Goal: Information Seeking & Learning: Find specific fact

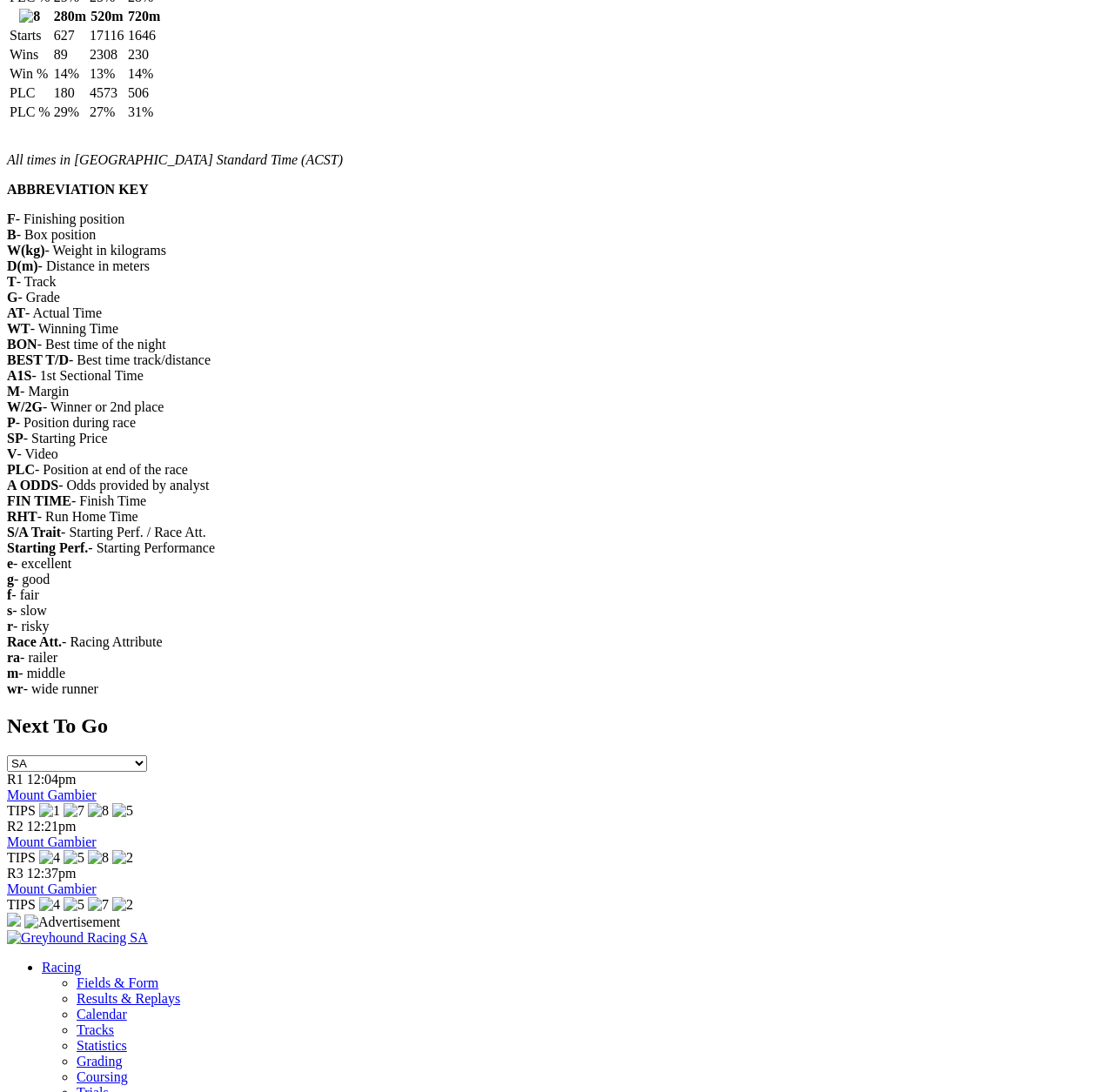
scroll to position [2032, 0]
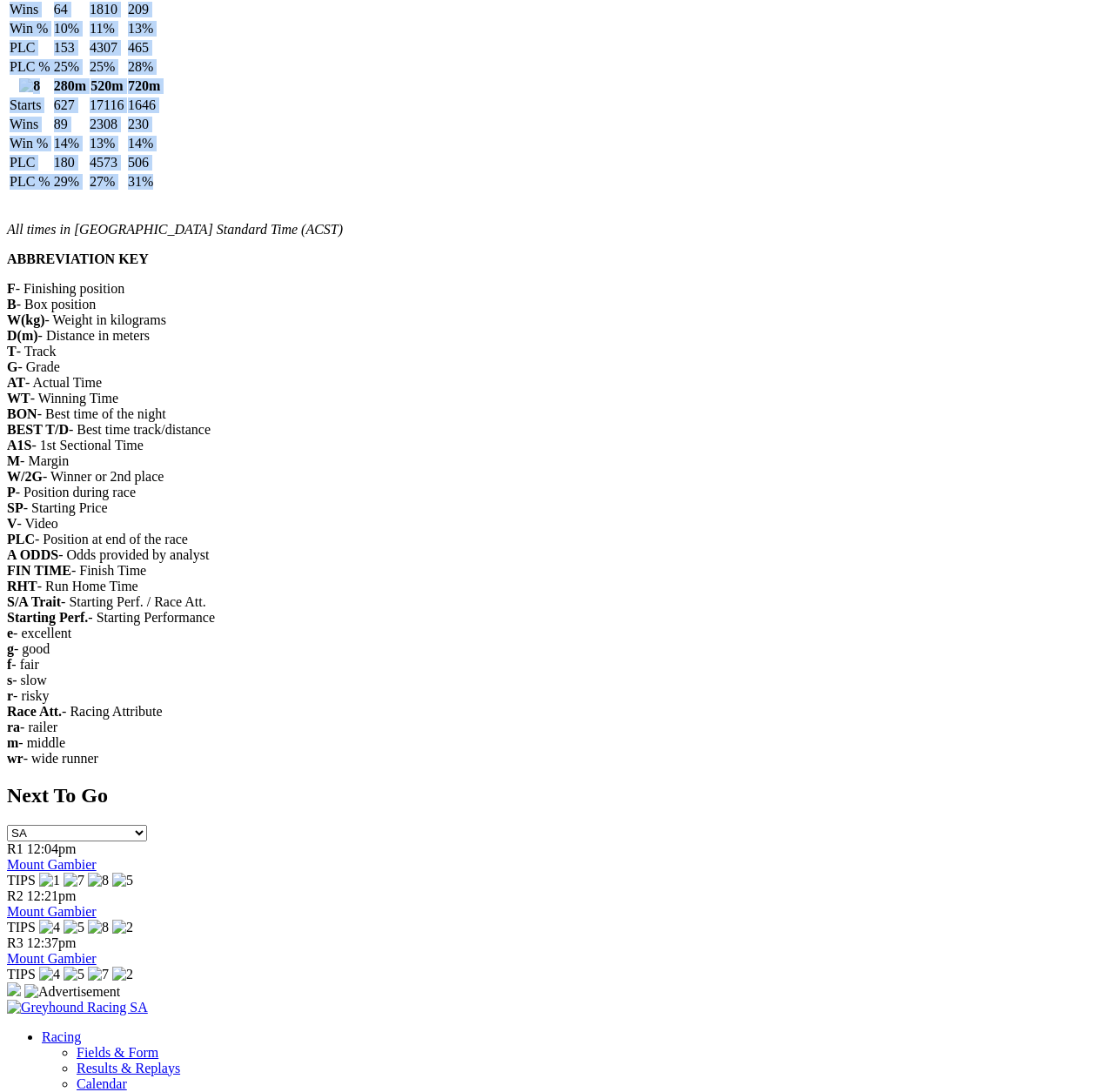
click at [689, 469] on body "Login Menu Track Statistics - [GEOGRAPHIC_DATA] Login Home Racing Fields & Form…" at bounding box center [549, 389] width 1084 height 4827
click at [937, 783] on div "Next To Go SA [GEOGRAPHIC_DATA] [GEOGRAPHIC_DATA] [GEOGRAPHIC_DATA] [GEOGRAPHIC…" at bounding box center [549, 891] width 1084 height 215
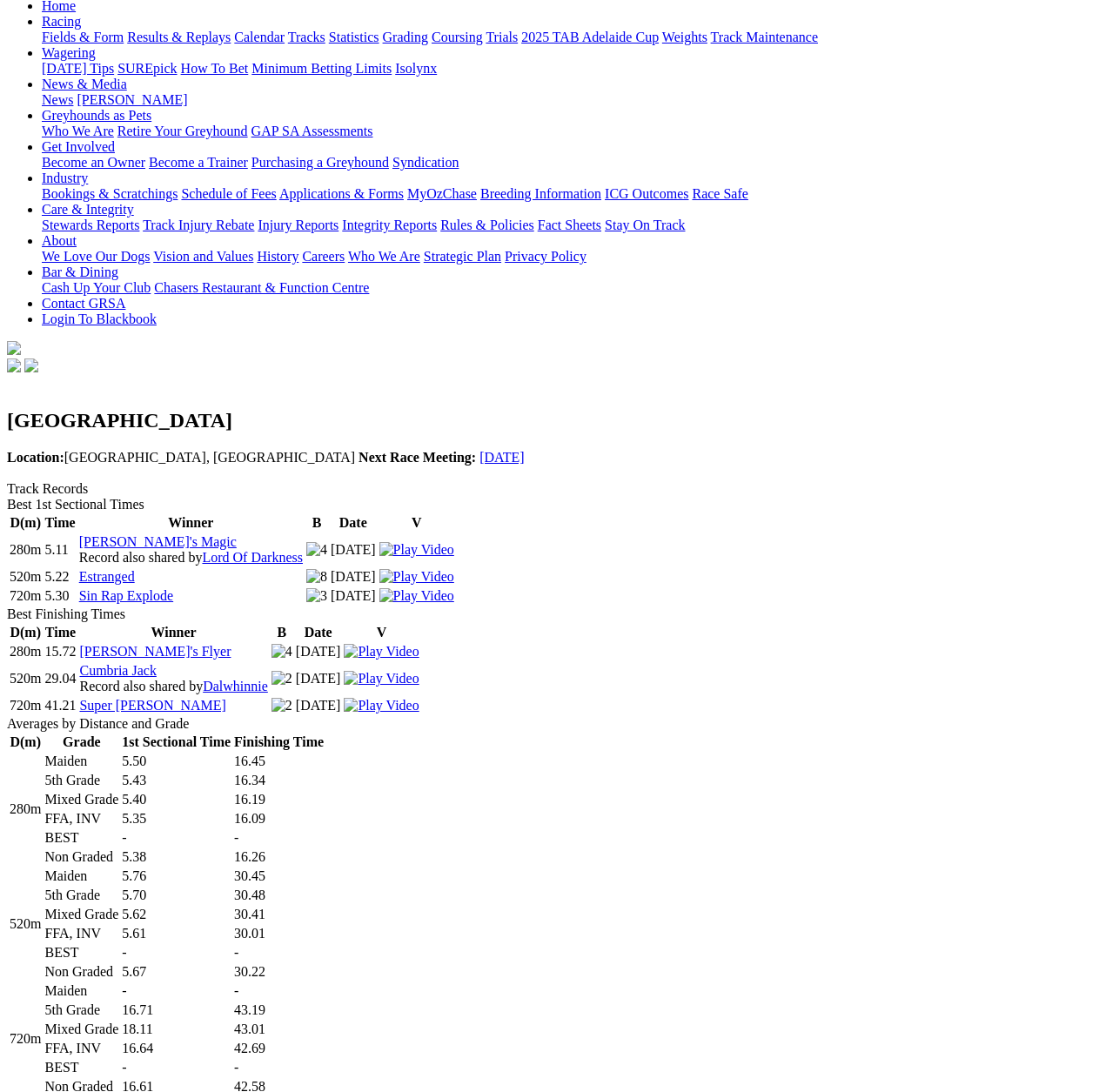
scroll to position [0, 0]
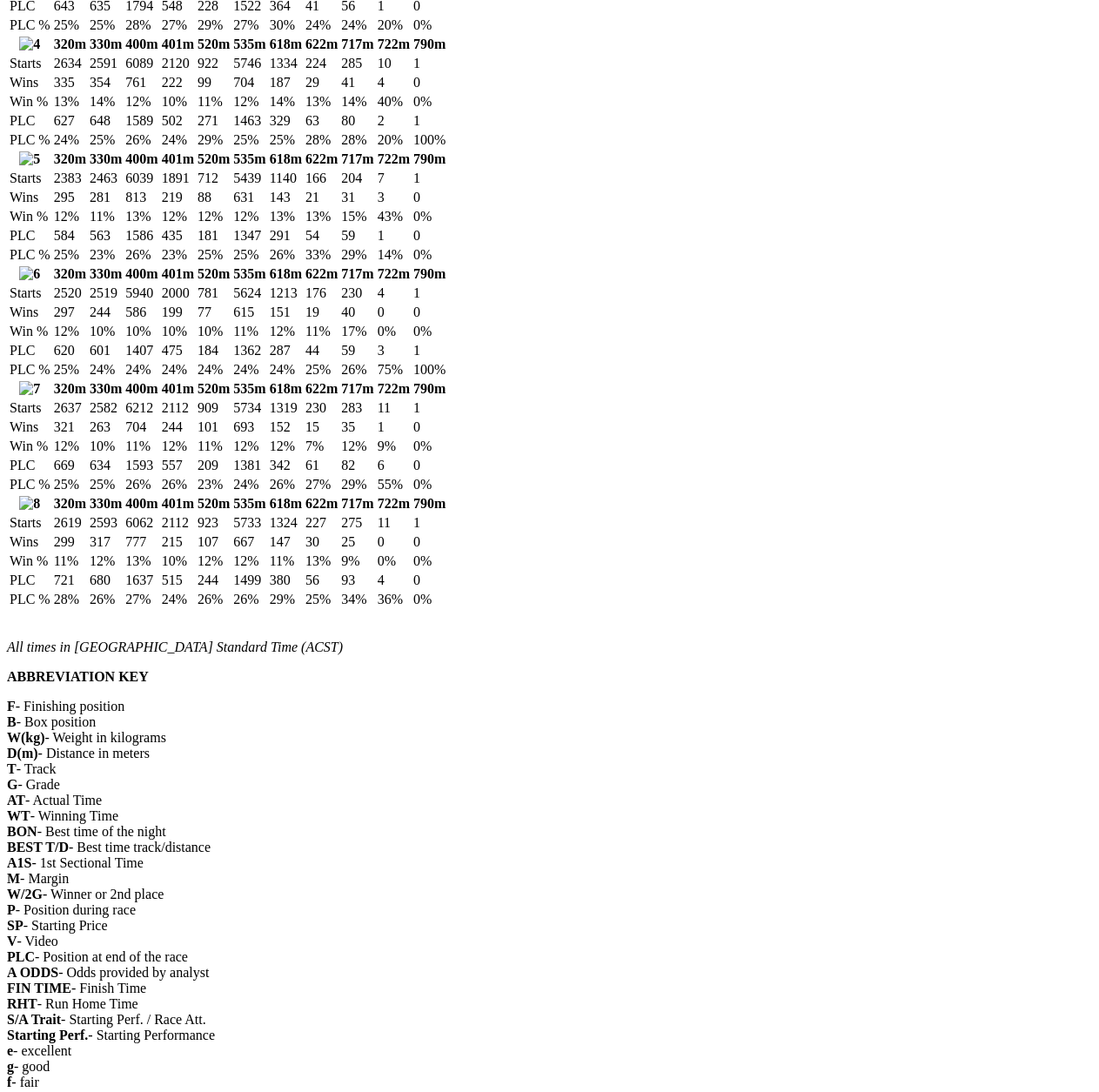
scroll to position [3897, 0]
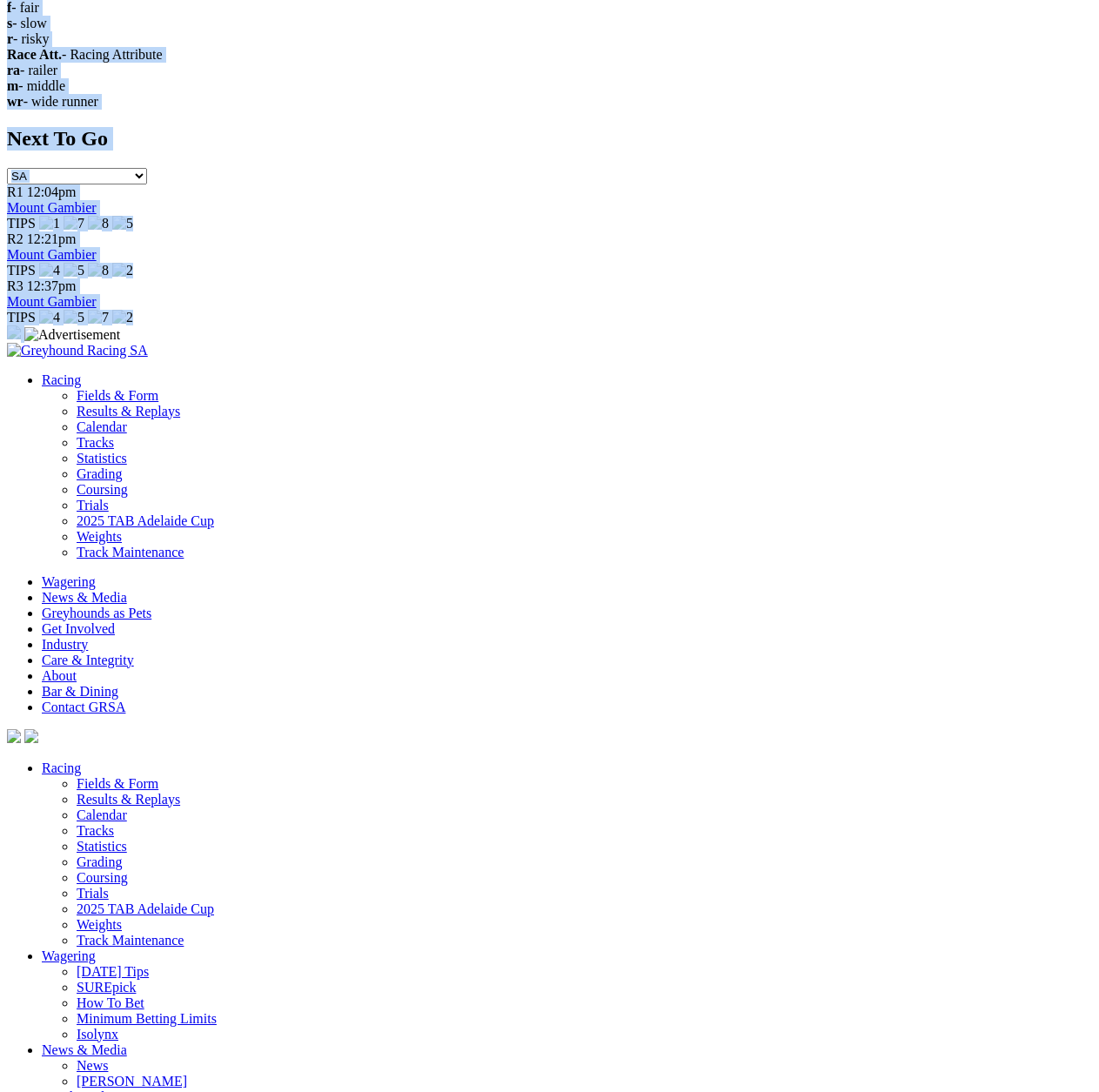
drag, startPoint x: 30, startPoint y: 175, endPoint x: 828, endPoint y: 586, distance: 897.6
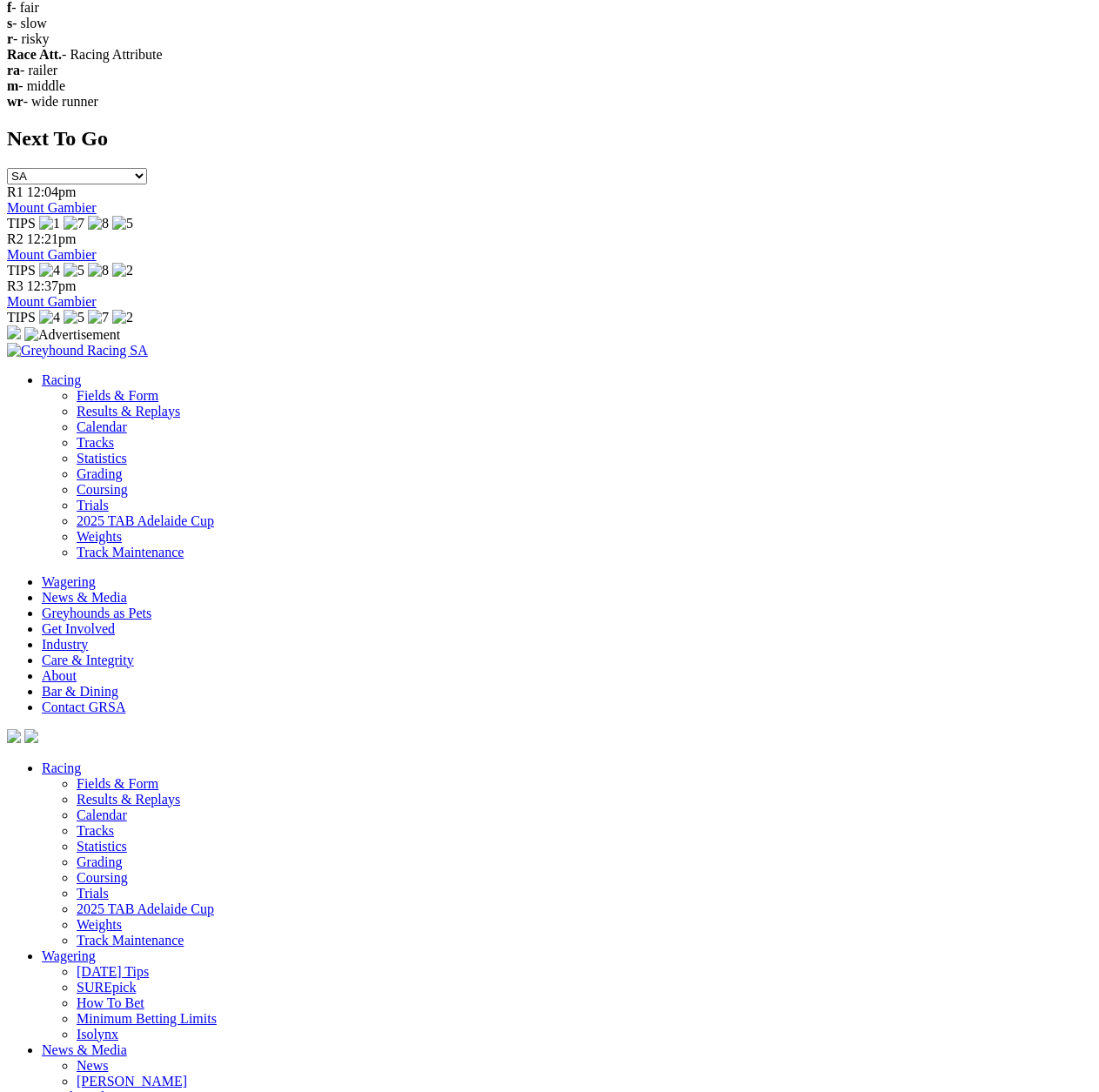
click at [811, 343] on div "Next To Go SA NSW NT QLD TAS VIC WA R1 12:04pm Mount Gambier TIPS R2 12:21pm Mo…" at bounding box center [549, 235] width 1084 height 215
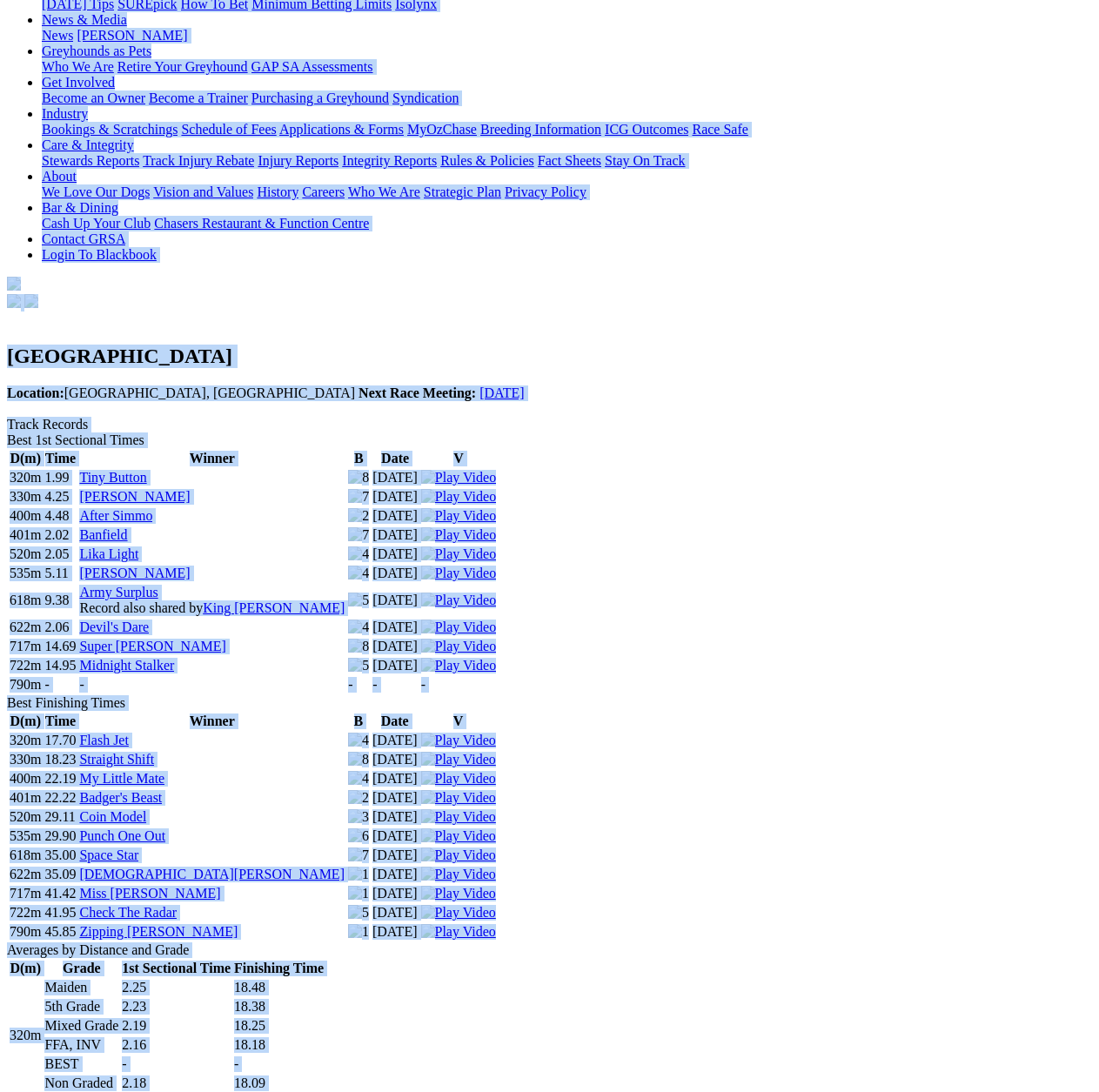
scroll to position [0, 0]
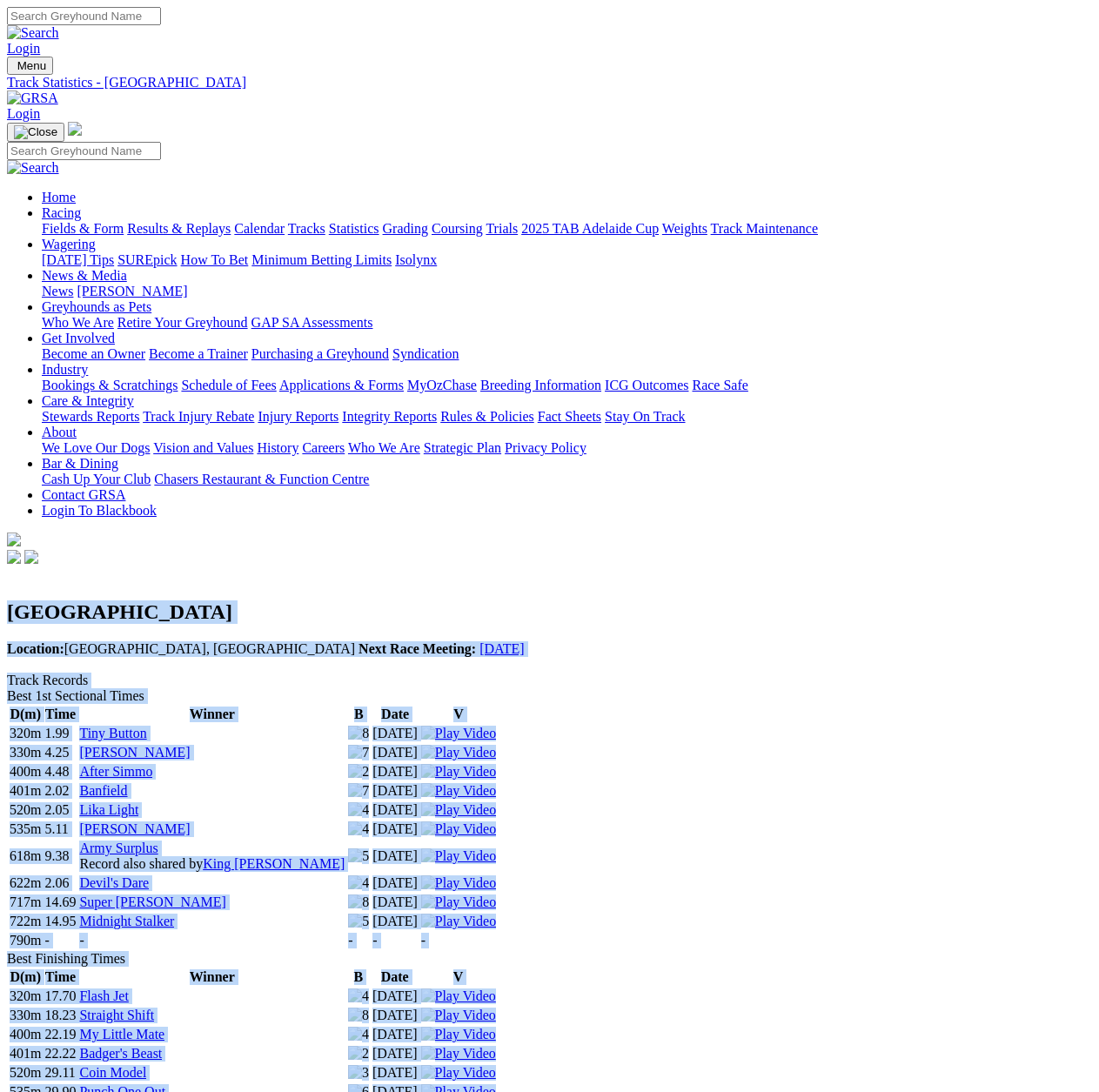
drag, startPoint x: 803, startPoint y: 587, endPoint x: 59, endPoint y: 198, distance: 839.6
copy div "Richmond Location: Richmond, New South Wales Next Race Meeting: 05 Oct 2025 Tra…"
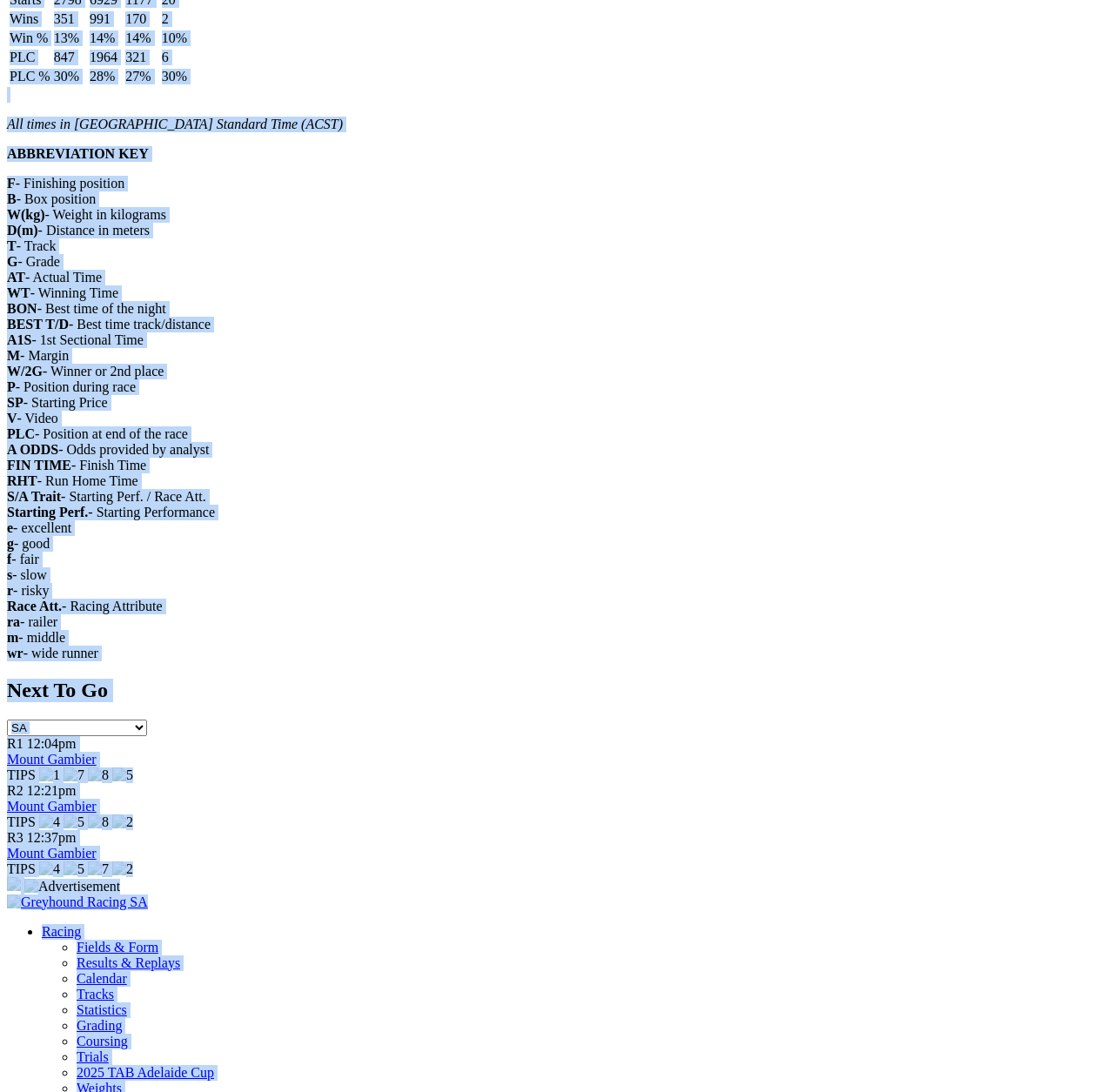
scroll to position [2665, 0]
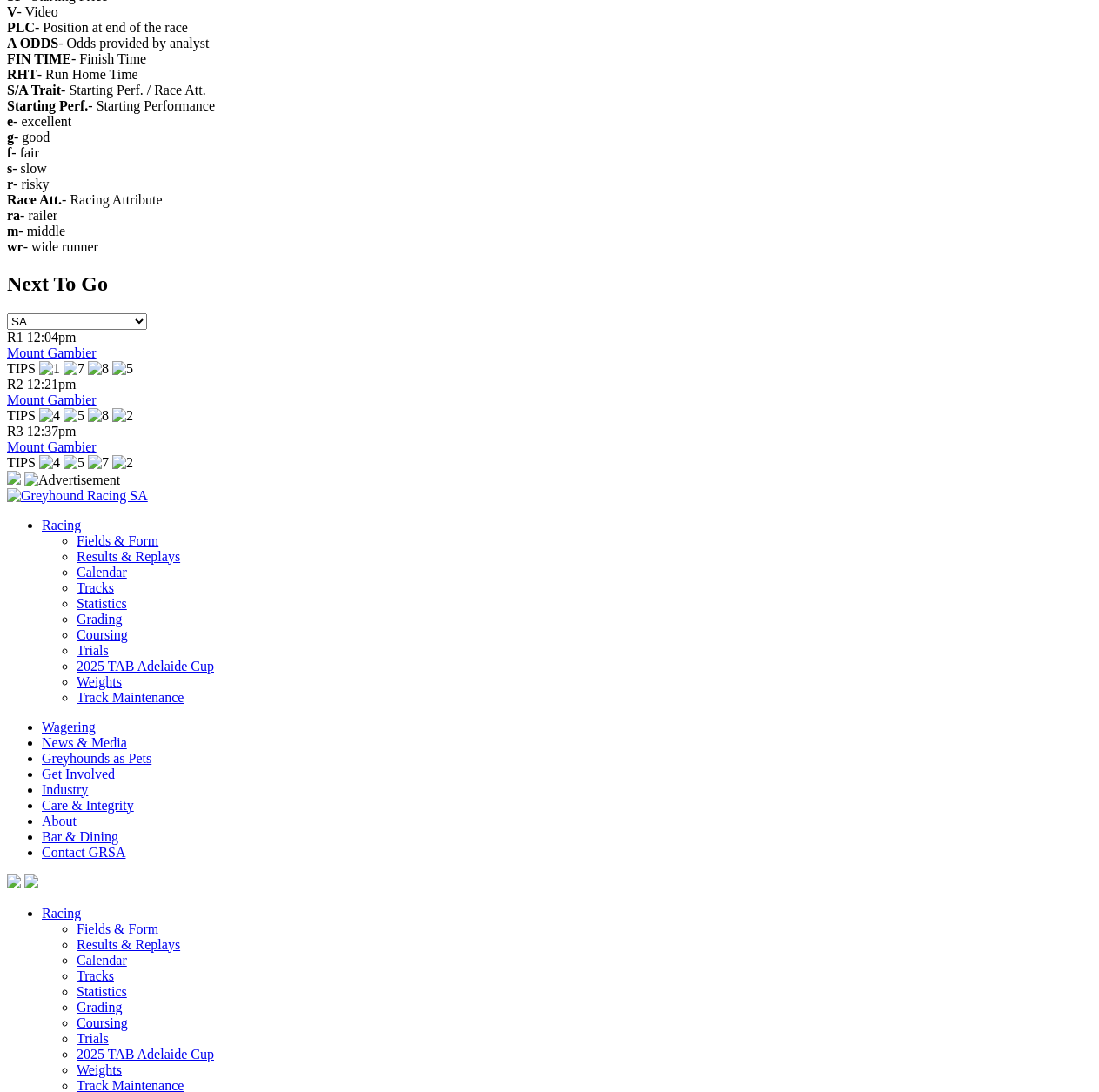
drag, startPoint x: 81, startPoint y: 196, endPoint x: 763, endPoint y: 78, distance: 692.1
copy div "Dapto Location: Dapto, New South Wales Next Race Meeting: Not available Track R…"
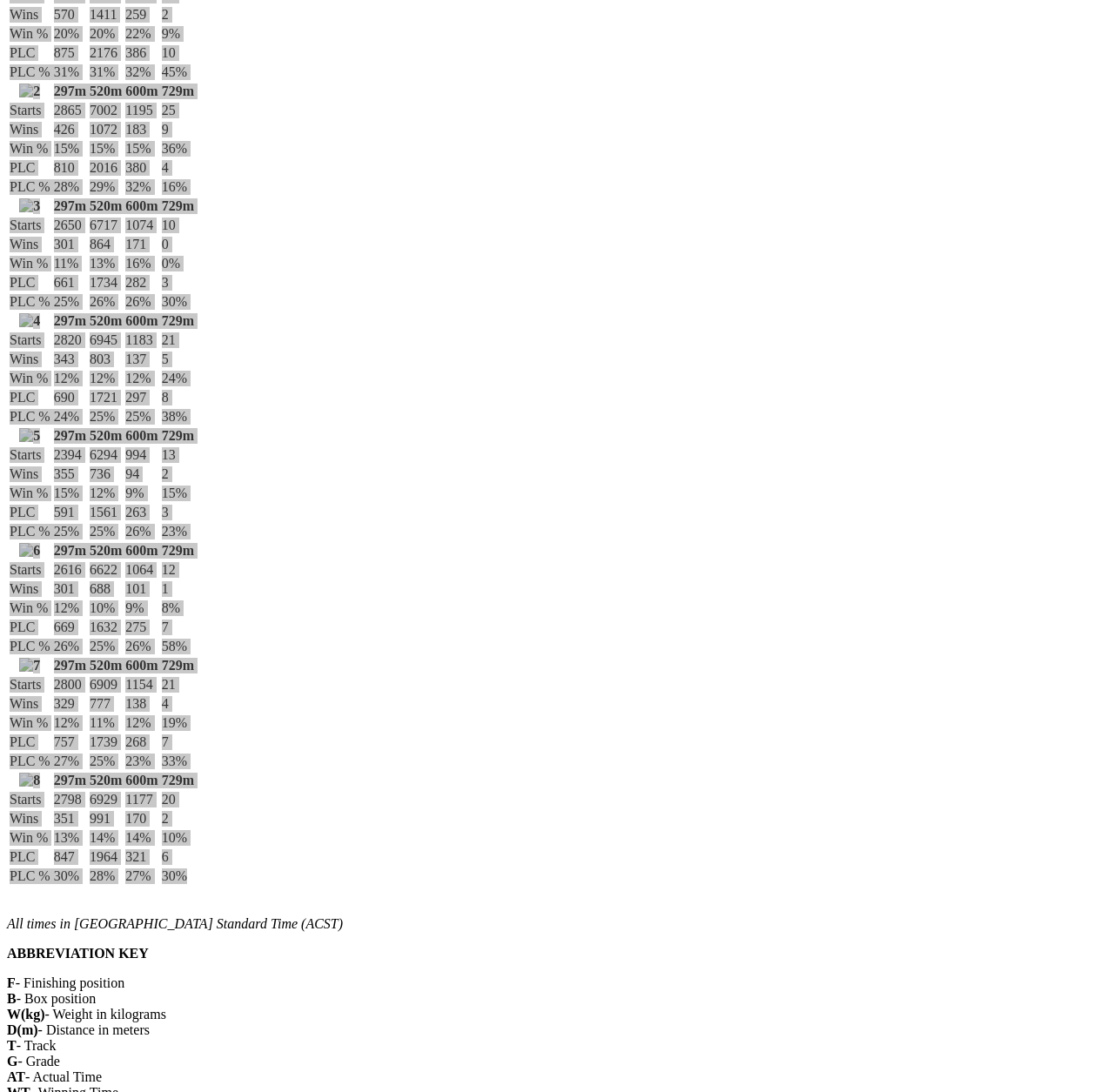
scroll to position [1186, 0]
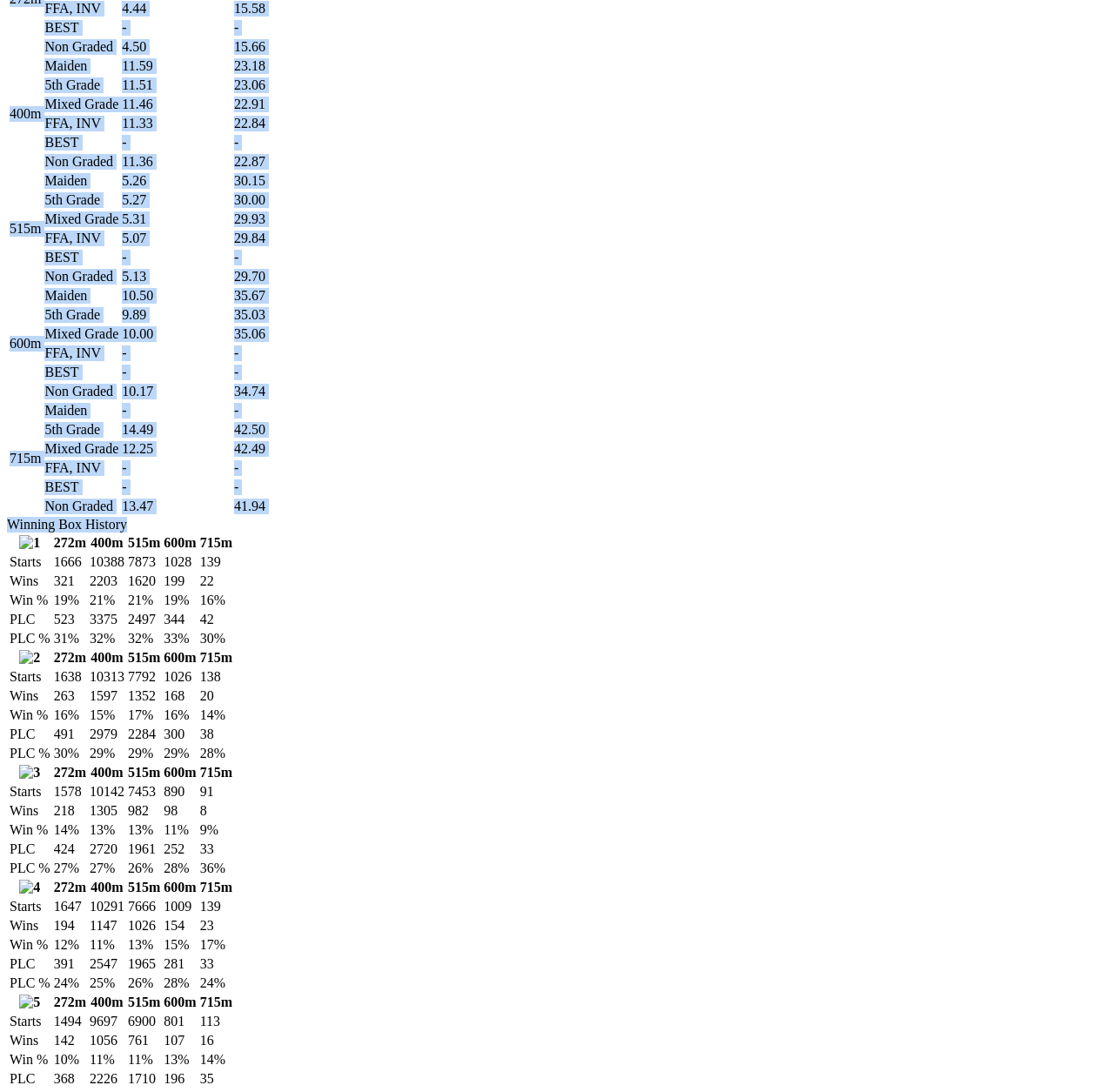
scroll to position [2916, 0]
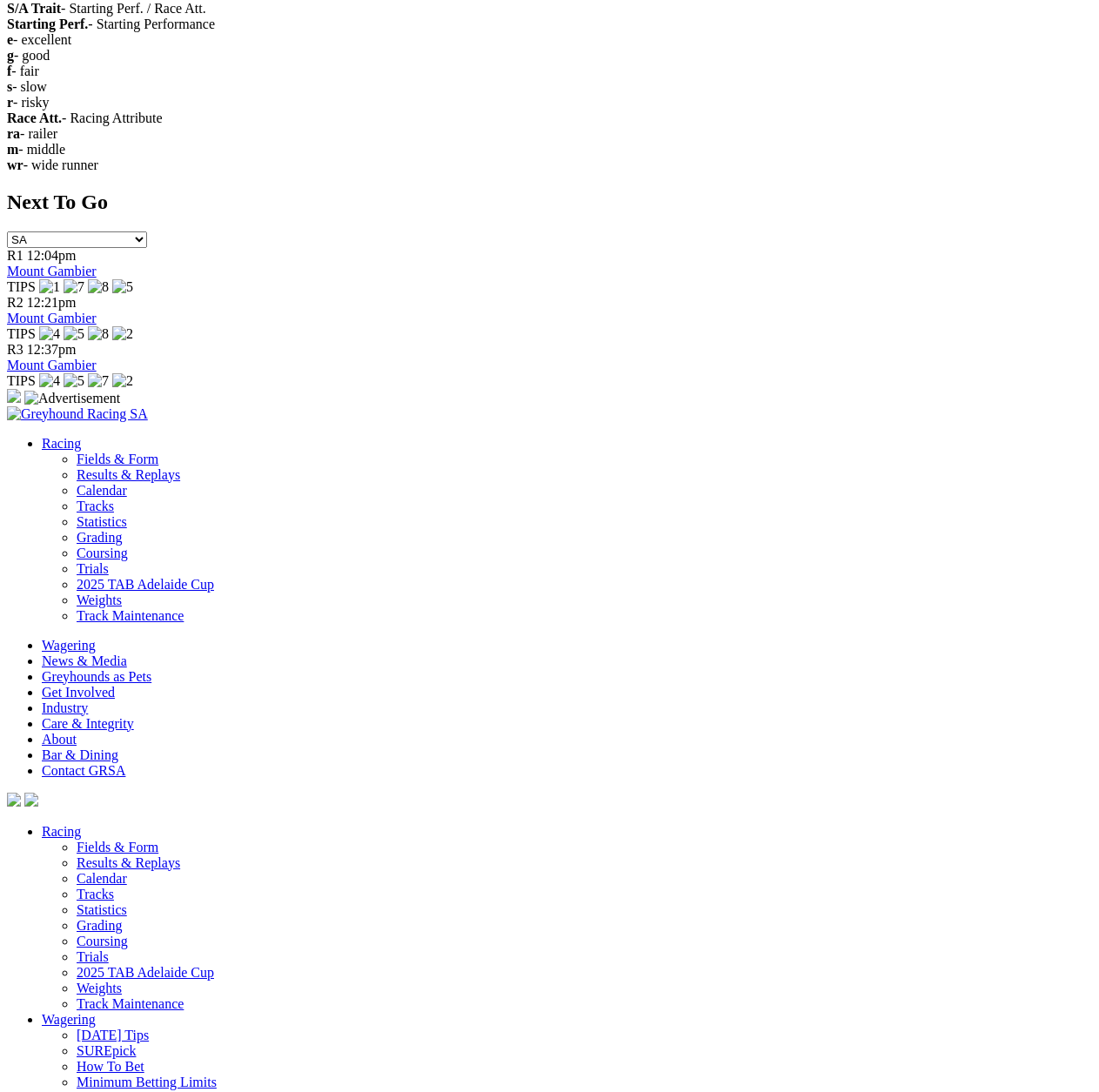
drag, startPoint x: 50, startPoint y: 194, endPoint x: 788, endPoint y: 83, distance: 746.3
copy div "[GEOGRAPHIC_DATA] Location: [GEOGRAPHIC_DATA], [GEOGRAPHIC_DATA] Next Race Meet…"
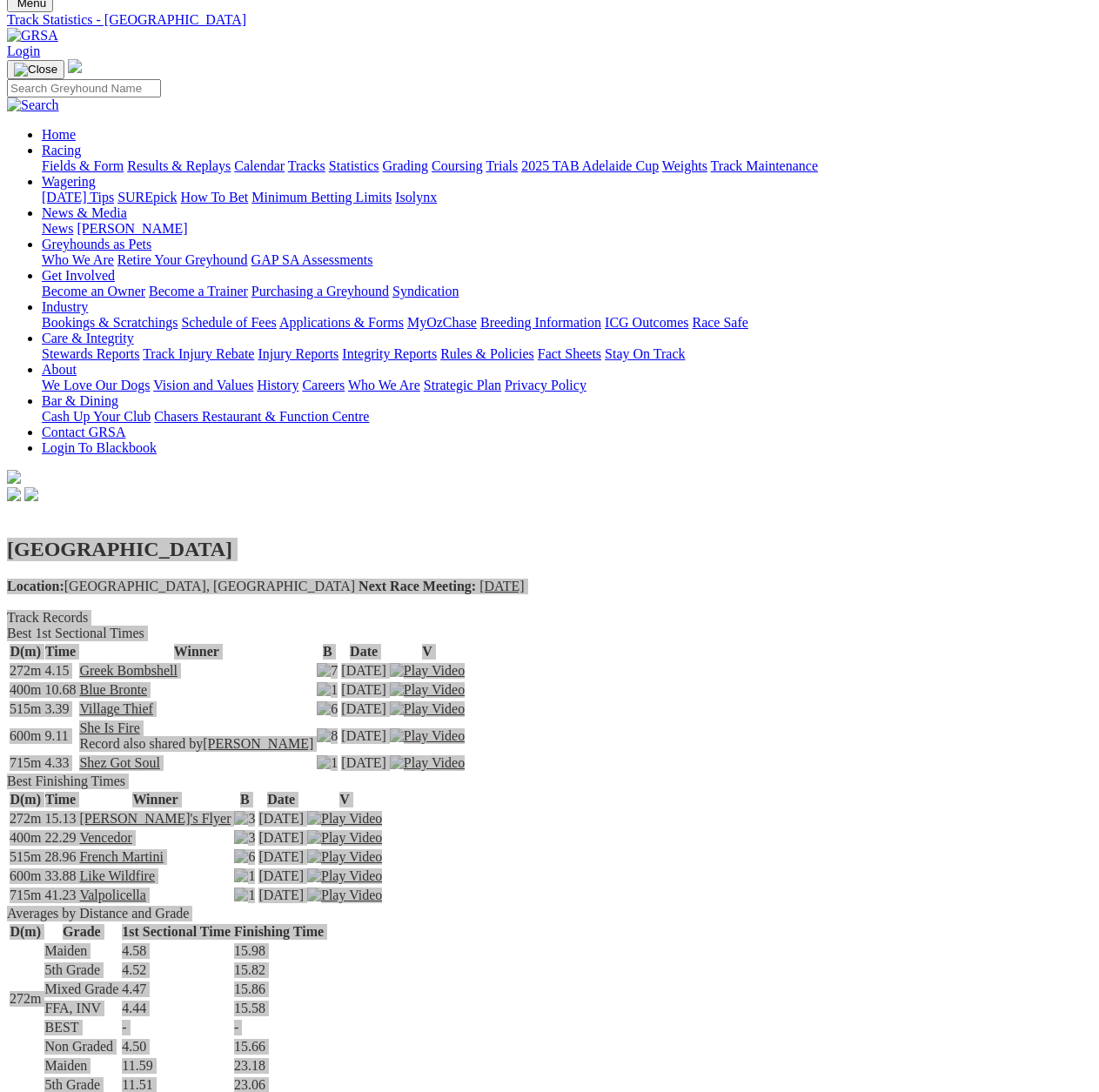
scroll to position [0, 0]
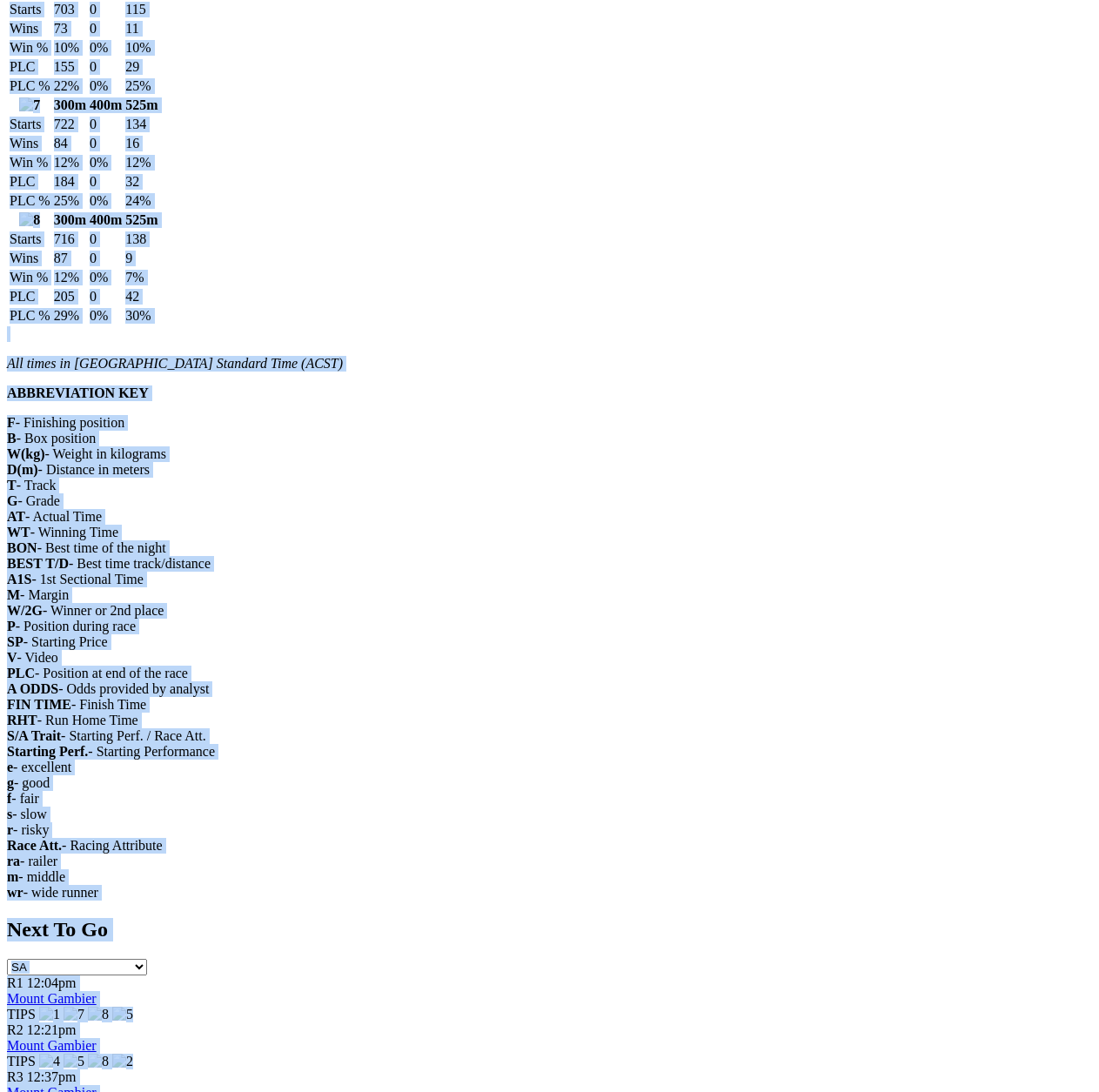
scroll to position [2251, 0]
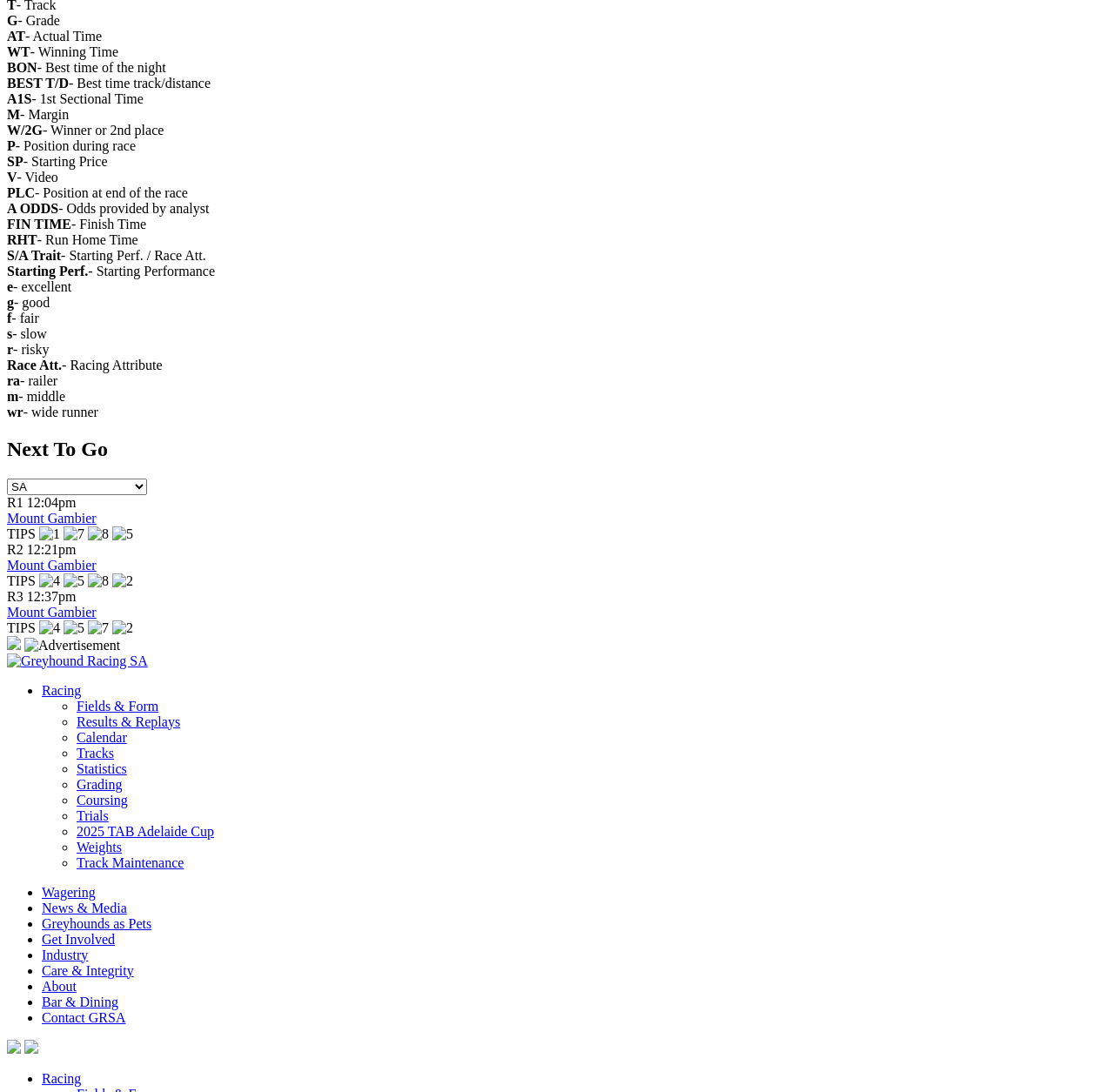
drag, startPoint x: 55, startPoint y: 195, endPoint x: 739, endPoint y: 82, distance: 693.3
copy div "Taree Location: Taree, New South Wales Next Race Meeting: Not available Track R…"
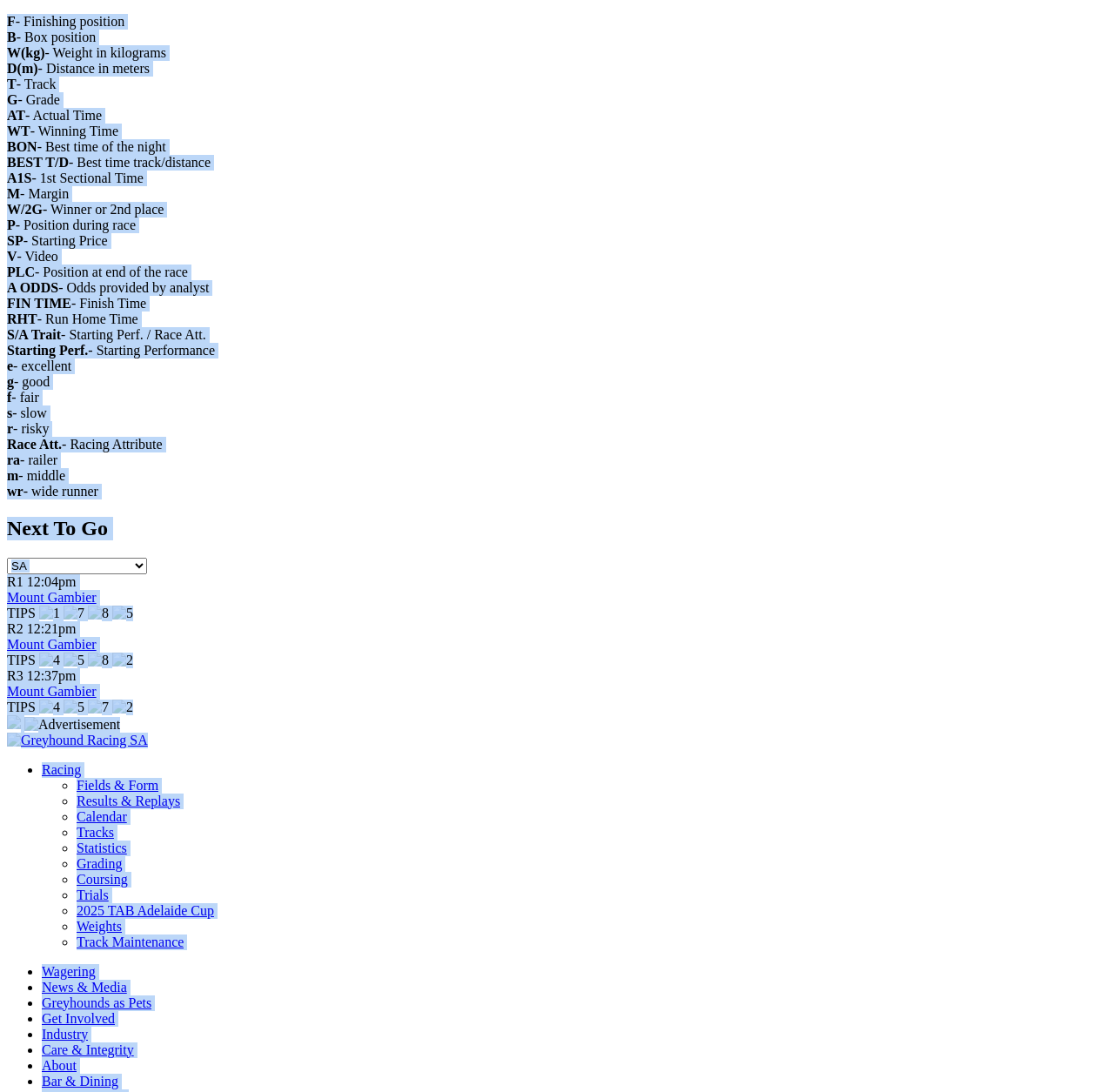
scroll to position [2416, 0]
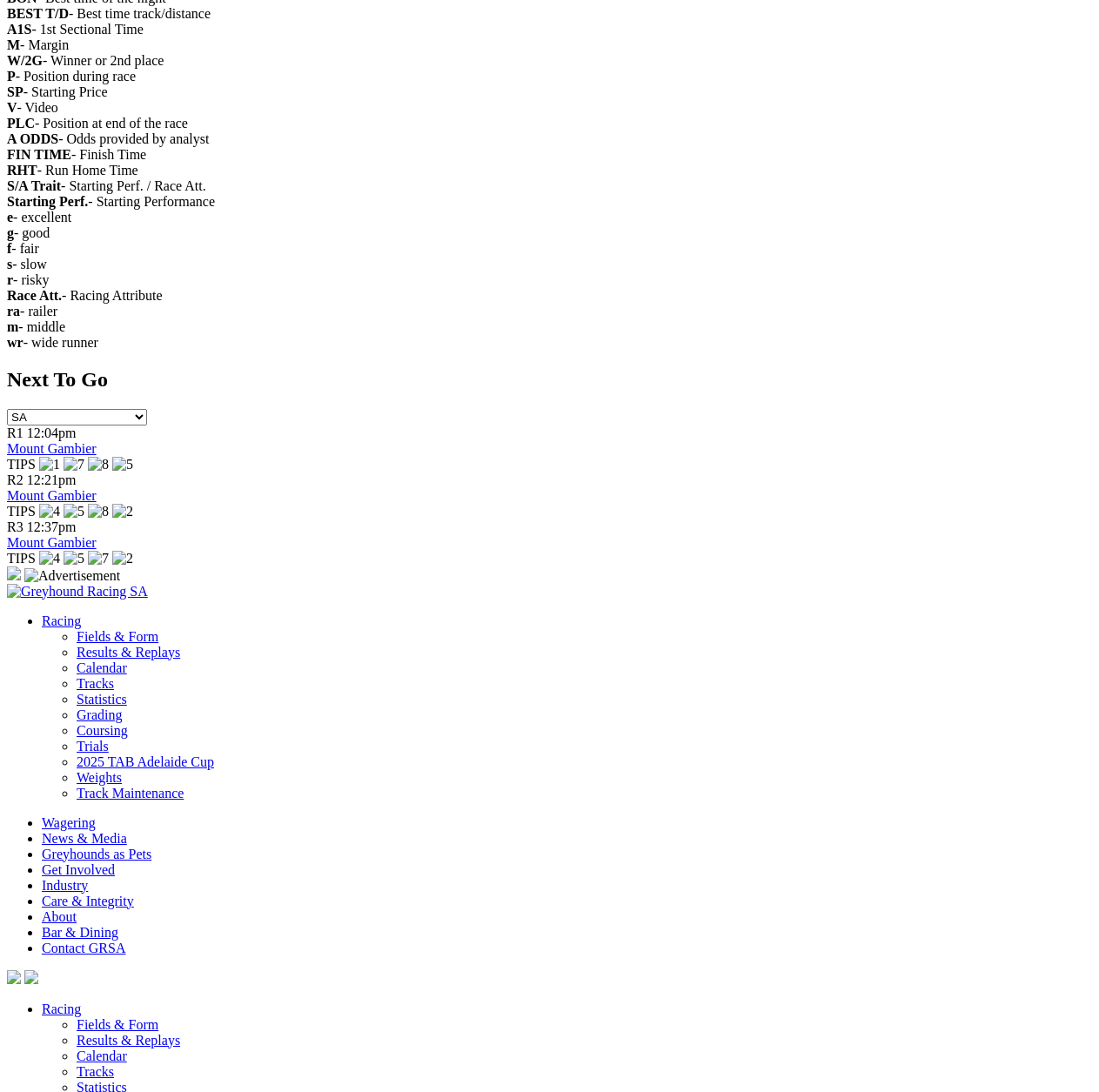
drag, startPoint x: 39, startPoint y: 185, endPoint x: 664, endPoint y: 93, distance: 631.7
copy div "Sandown Location: Sandown, Victoria Next Race Meeting: Not available Track Reco…"
click at [848, 368] on div "Next To Go SA NSW NT QLD TAS VIC WA R1 12:04pm Mount Gambier TIPS R2 12:21pm Mo…" at bounding box center [549, 476] width 1084 height 215
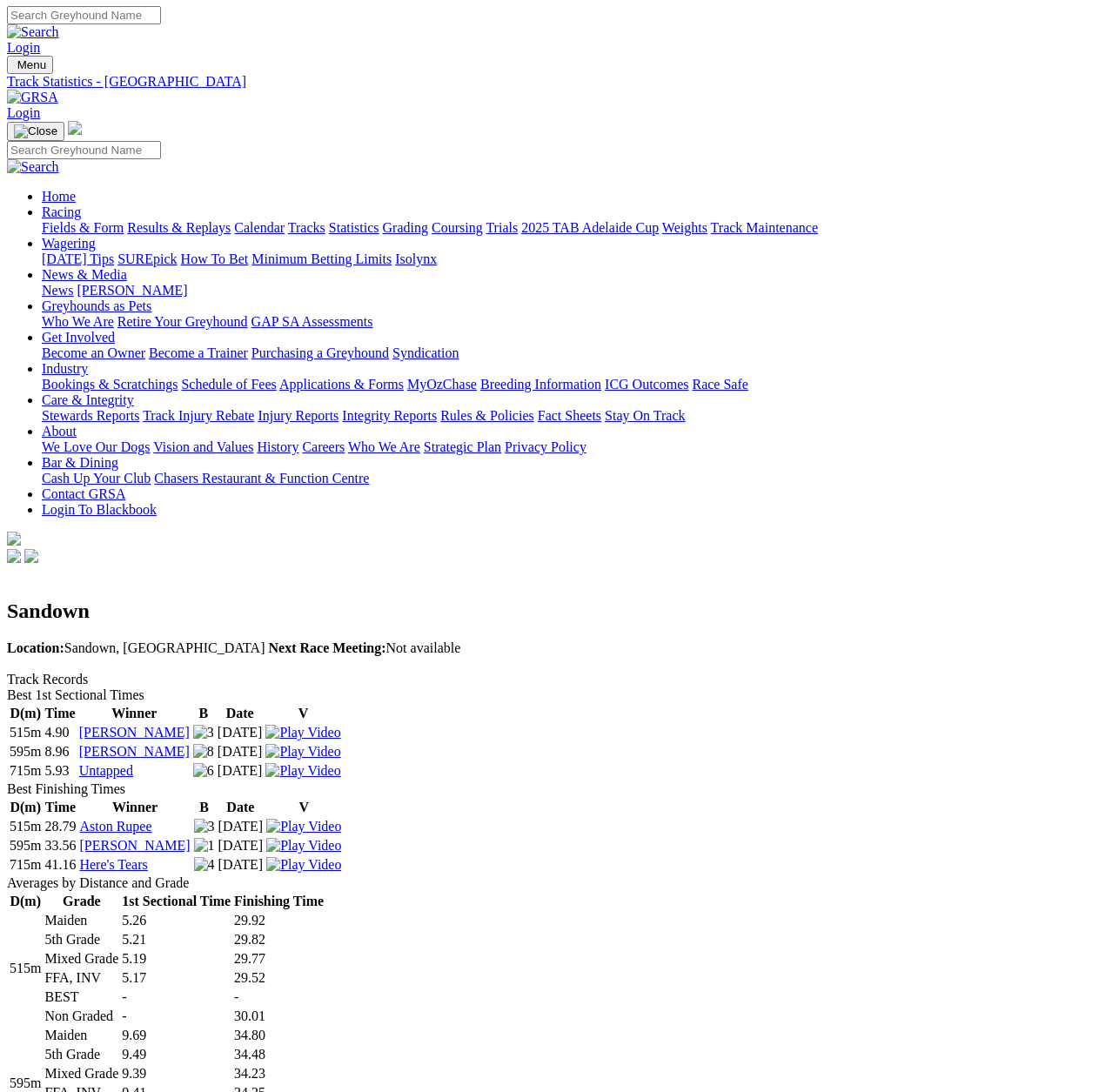
scroll to position [0, 0]
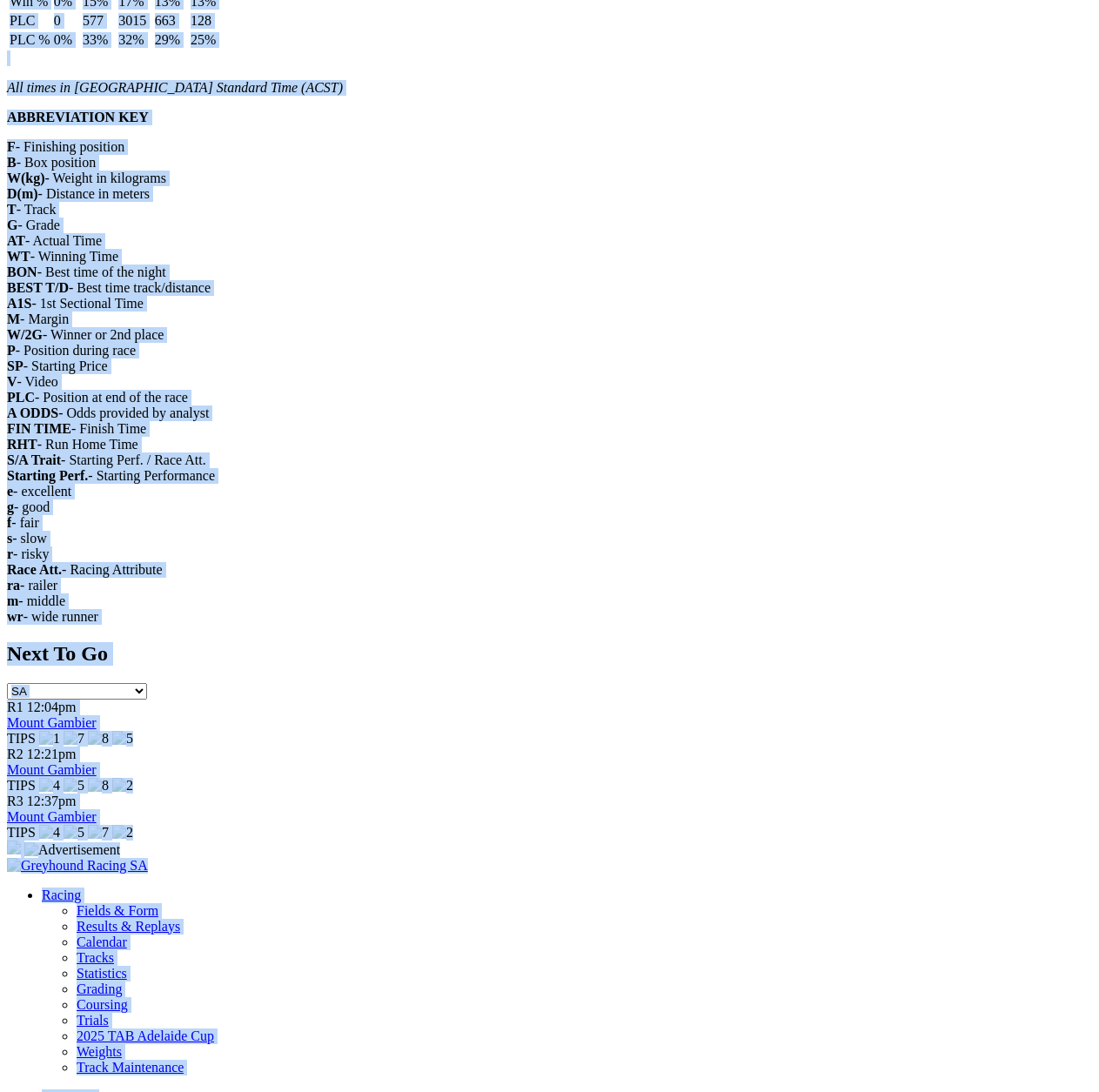
scroll to position [2743, 0]
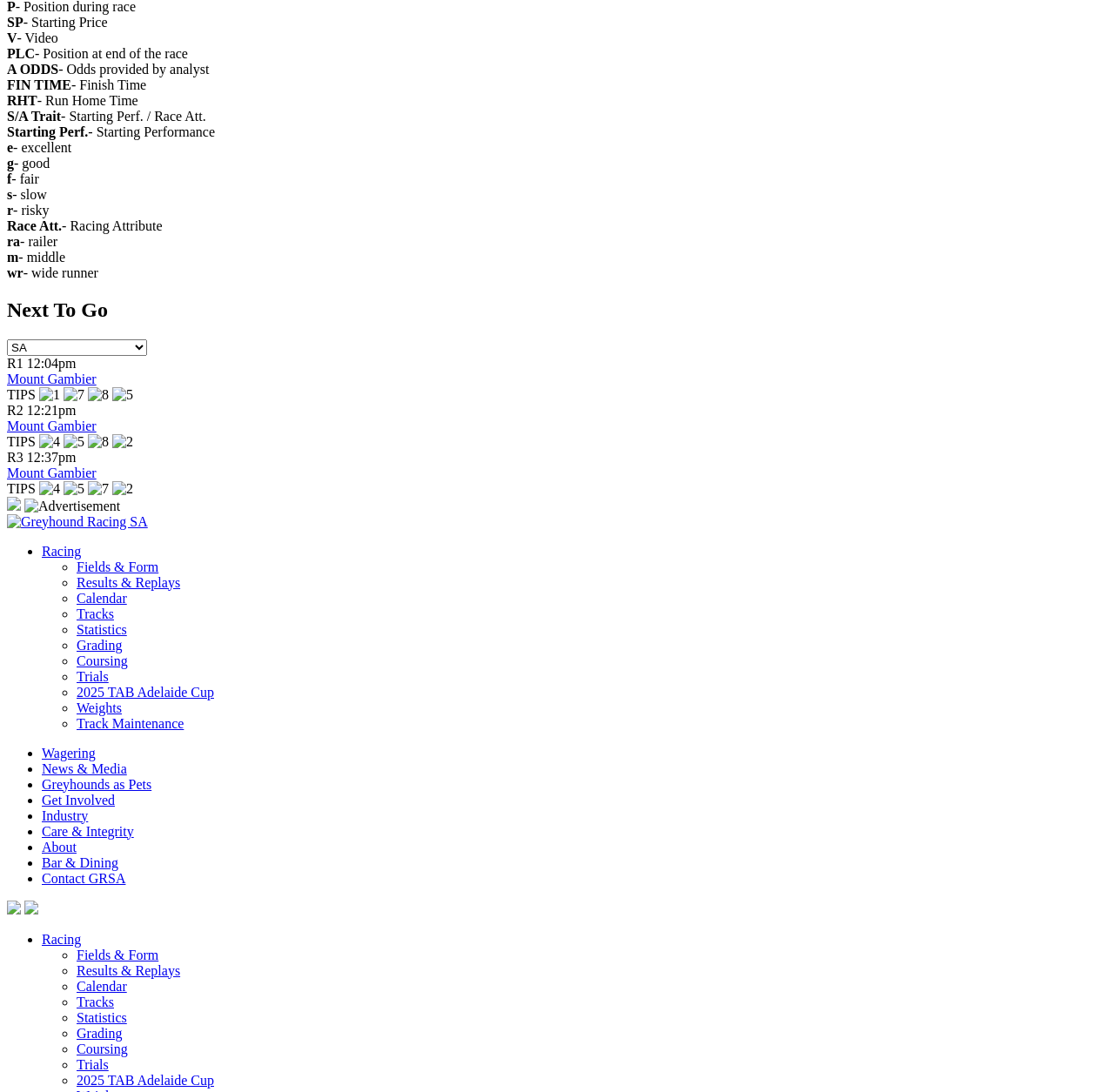
drag, startPoint x: 43, startPoint y: 190, endPoint x: 785, endPoint y: 89, distance: 748.8
copy div "Sale Location: Sale, Victoria Next Race Meeting: Not available Track Records Be…"
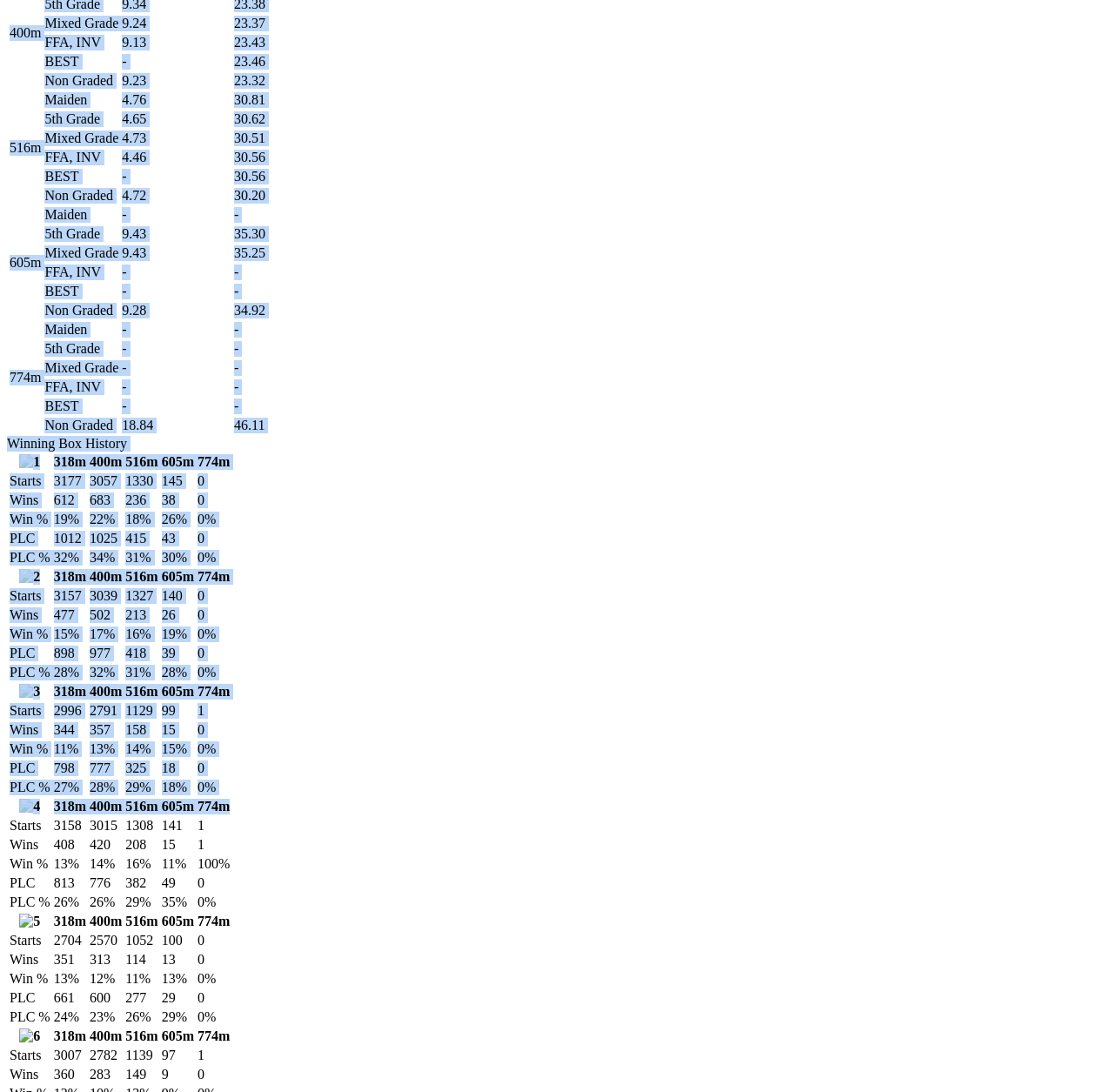
scroll to position [1975, 0]
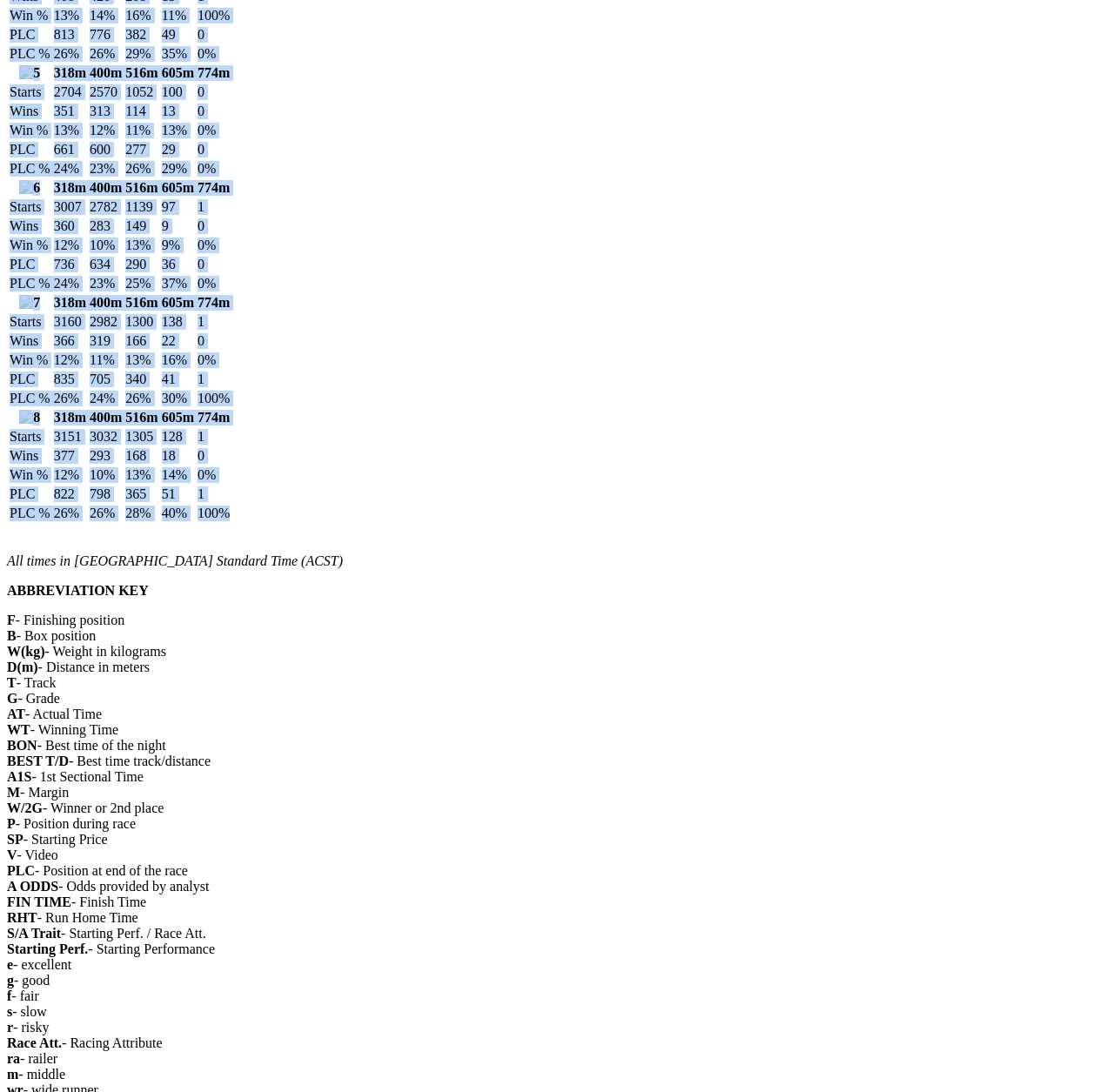
drag, startPoint x: 50, startPoint y: 195, endPoint x: 763, endPoint y: 1007, distance: 1080.6
copy div "Dubbo Location: [GEOGRAPHIC_DATA], [GEOGRAPHIC_DATA] Next Race Meeting: Not ava…"
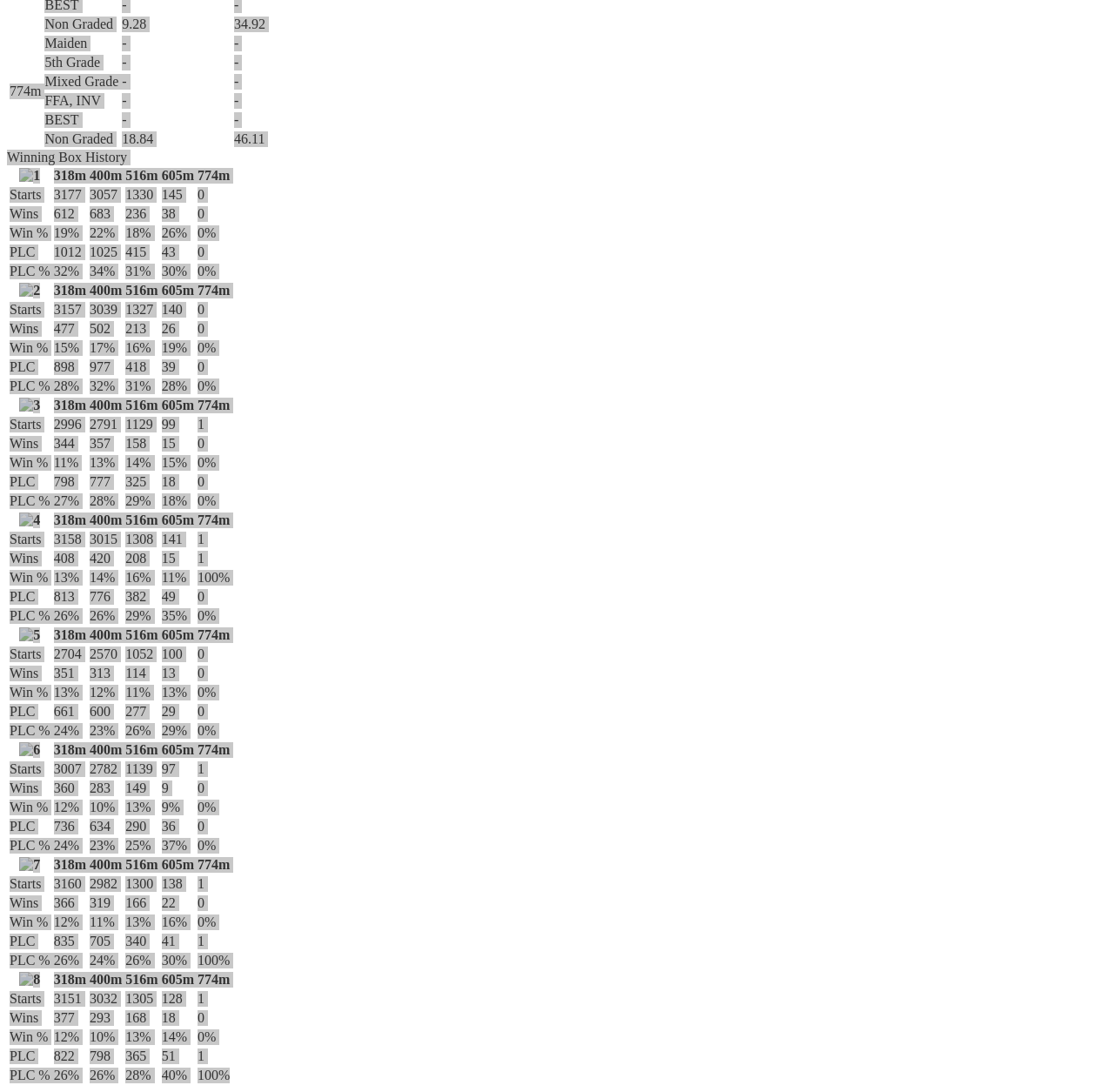
scroll to position [1279, 0]
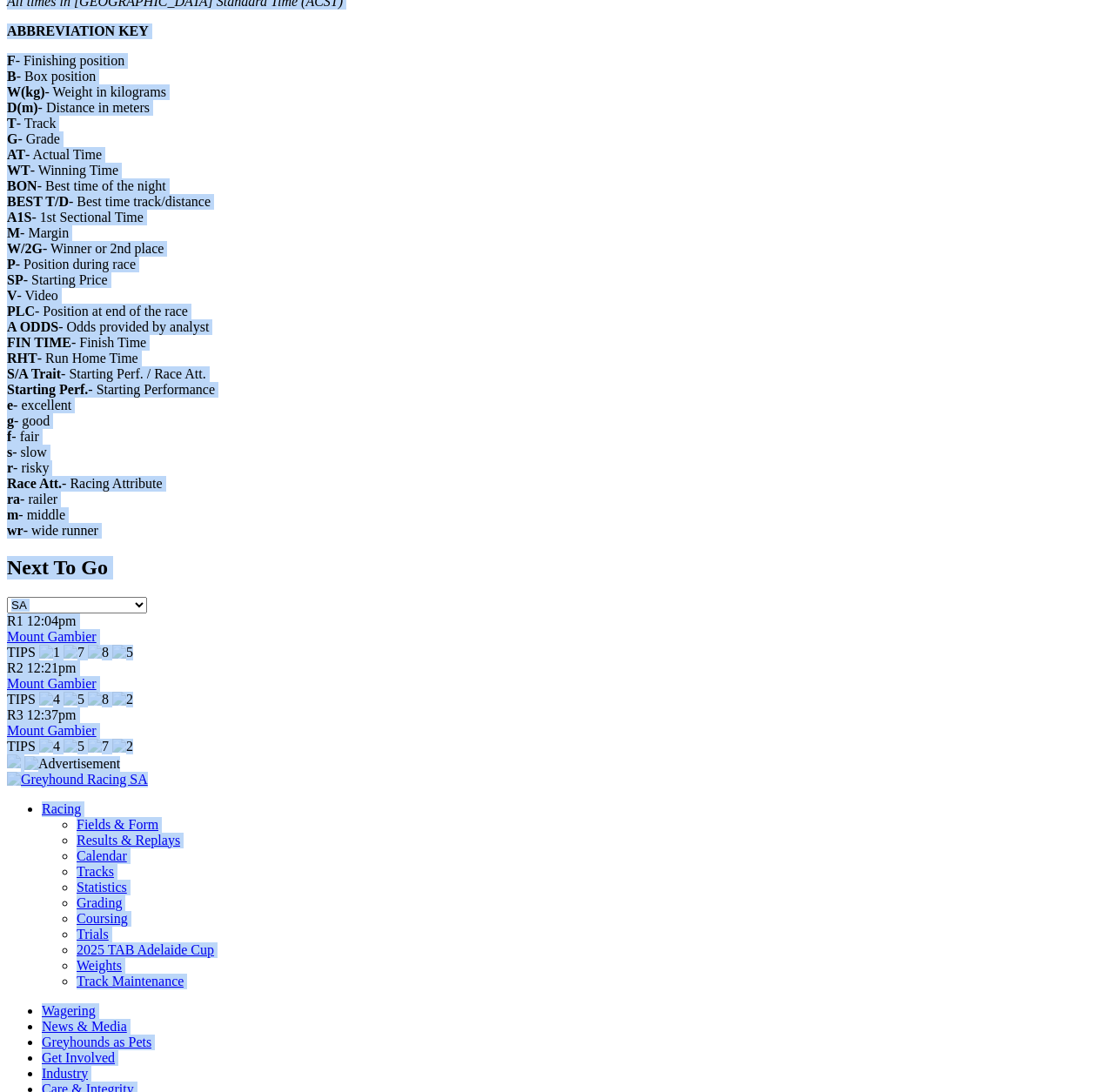
scroll to position [2439, 0]
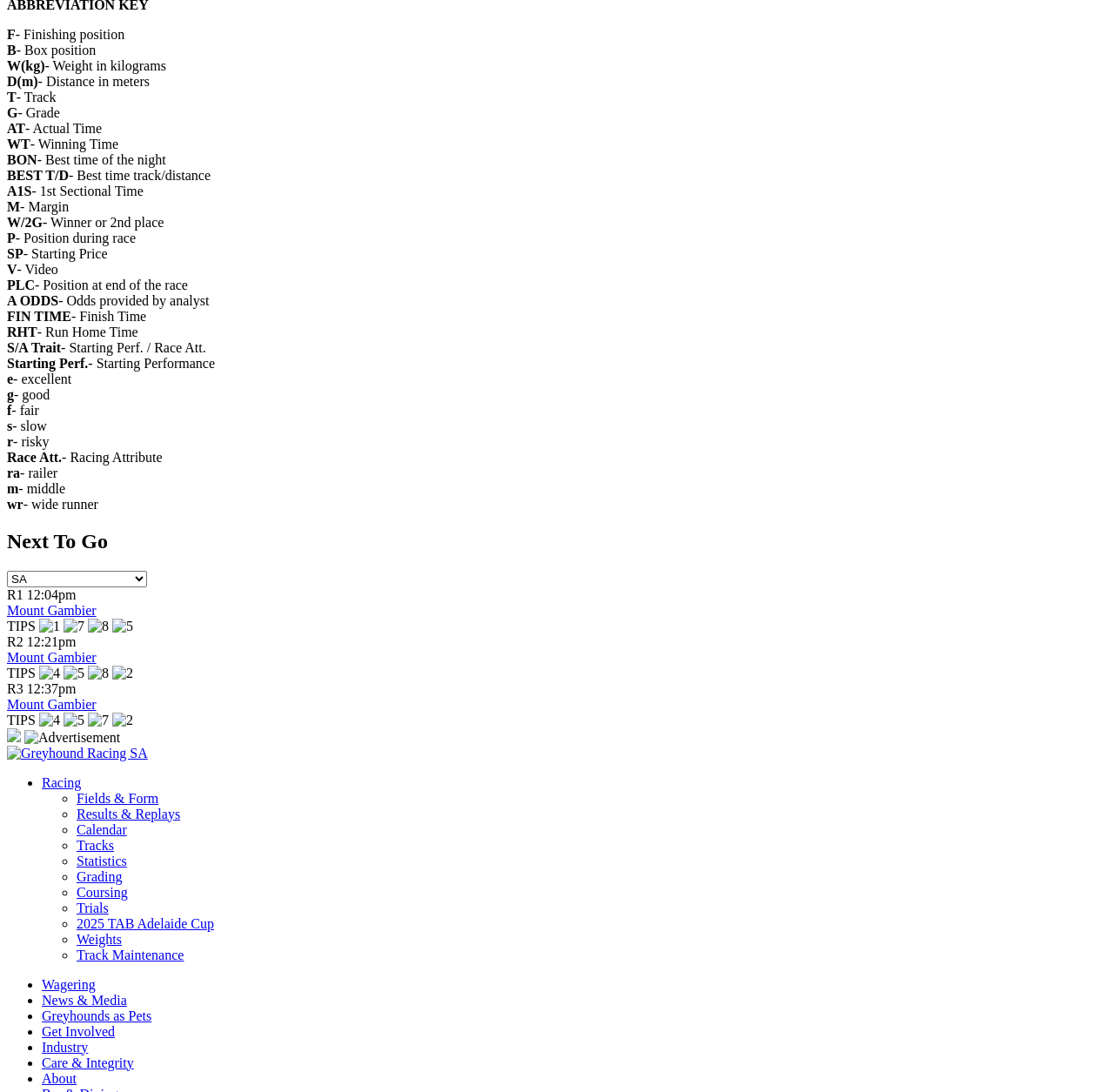
drag, startPoint x: 44, startPoint y: 182, endPoint x: 732, endPoint y: 288, distance: 696.1
click at [732, 288] on body "Login Menu Track Statistics - Goulburn Login Home Racing Fields & Form Results …" at bounding box center [549, 58] width 1084 height 4980
copy div "Goulburn Location: Goulburn, New South Wales Next Race Meeting: Not available T…"
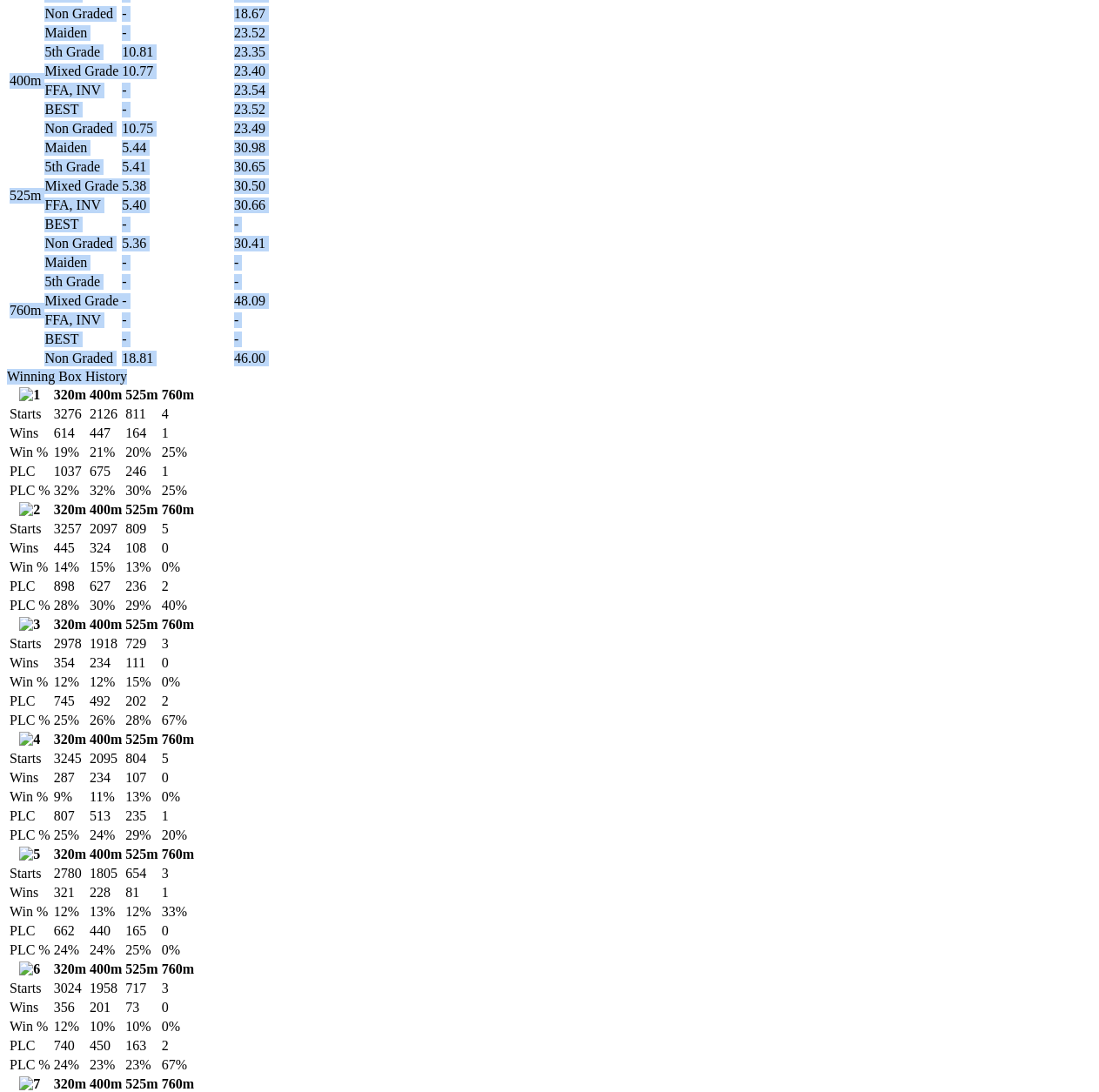
scroll to position [2194, 0]
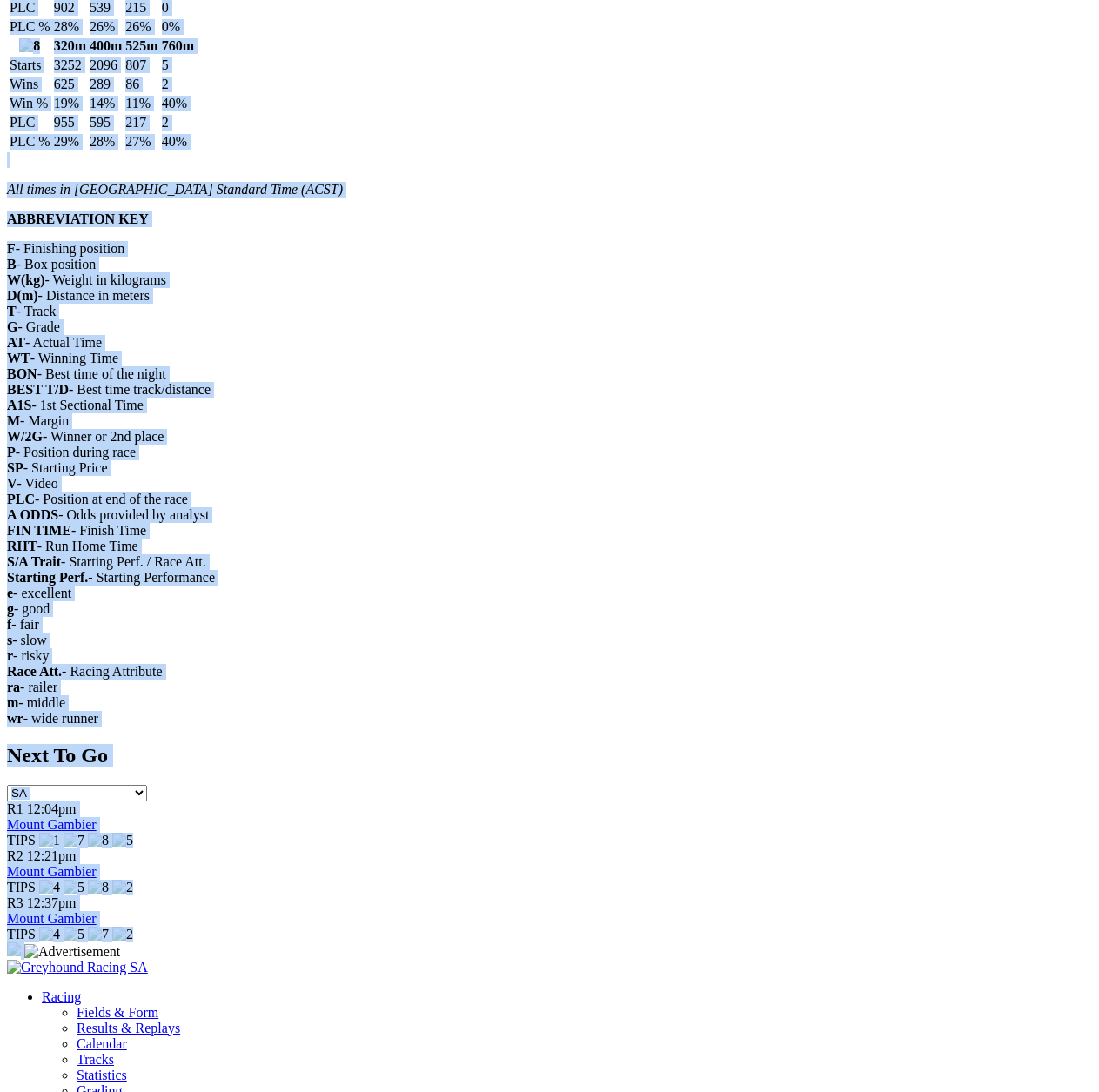
drag, startPoint x: 112, startPoint y: 245, endPoint x: 799, endPoint y: 549, distance: 751.3
click at [195, 151] on td "40%" at bounding box center [177, 142] width 34 height 18
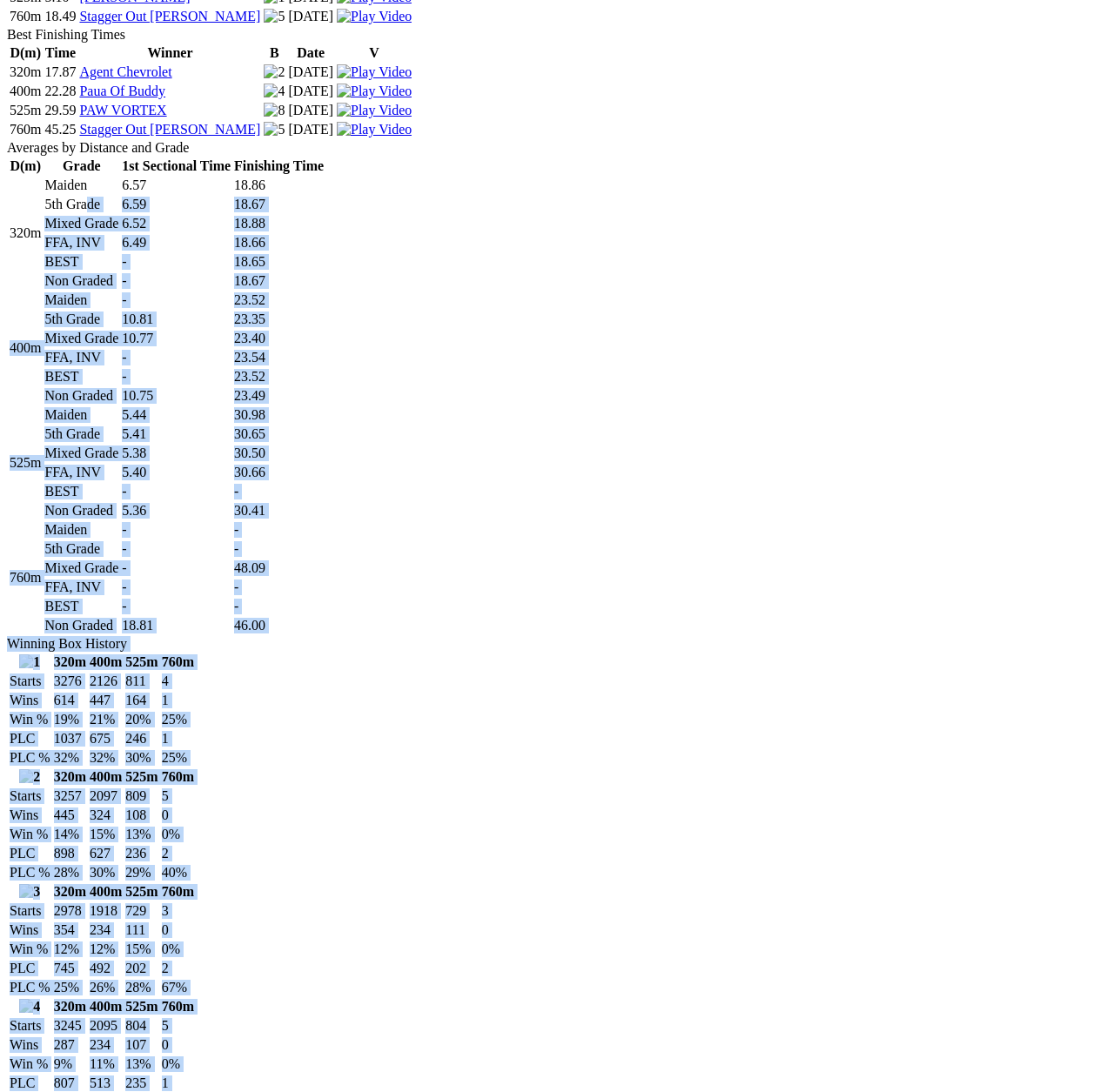
scroll to position [0, 0]
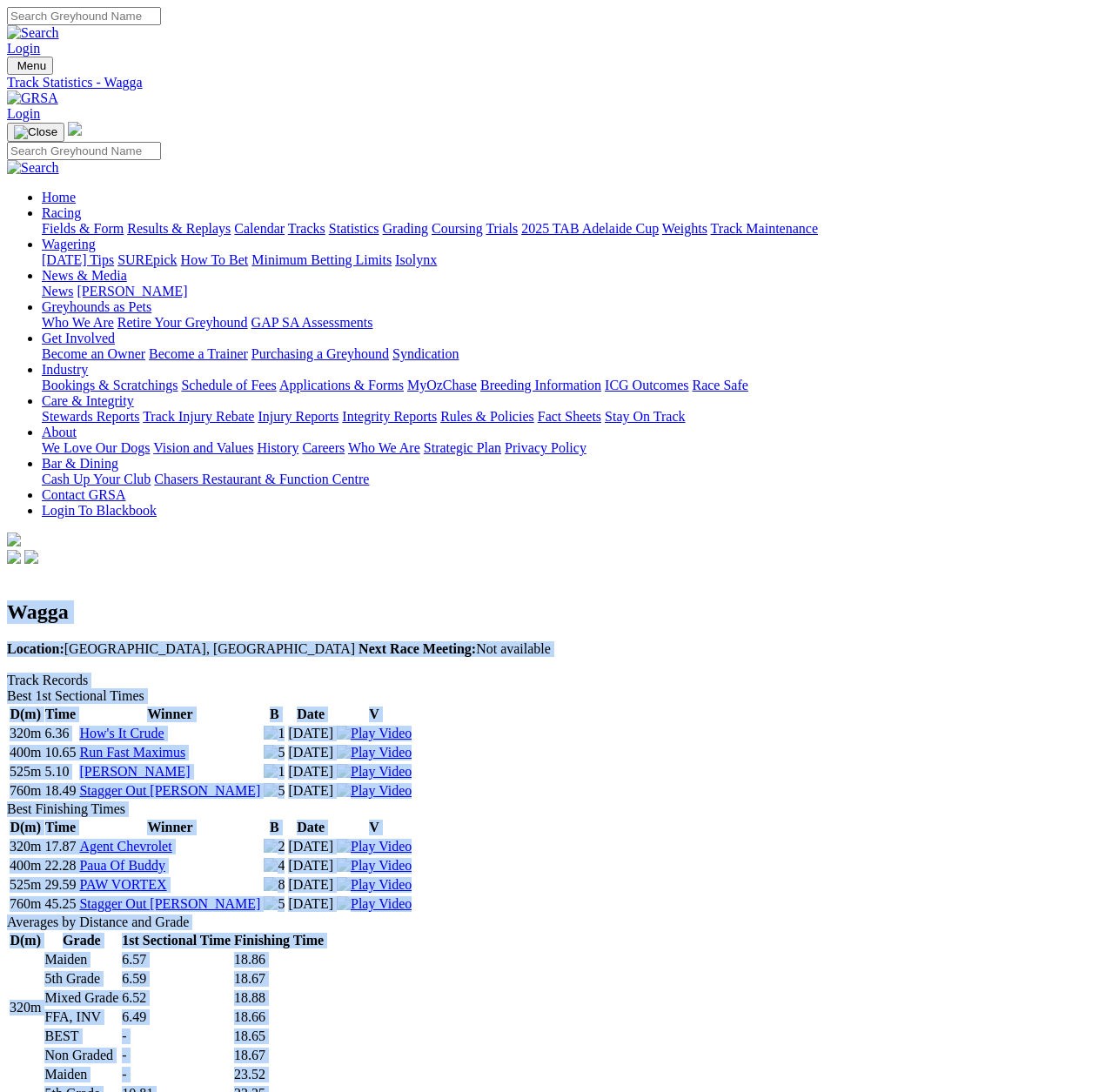
drag, startPoint x: 727, startPoint y: 560, endPoint x: 66, endPoint y: 193, distance: 756.0
copy div "Wagga Location: Wagga, New South Wales Next Race Meeting: Not available Track R…"
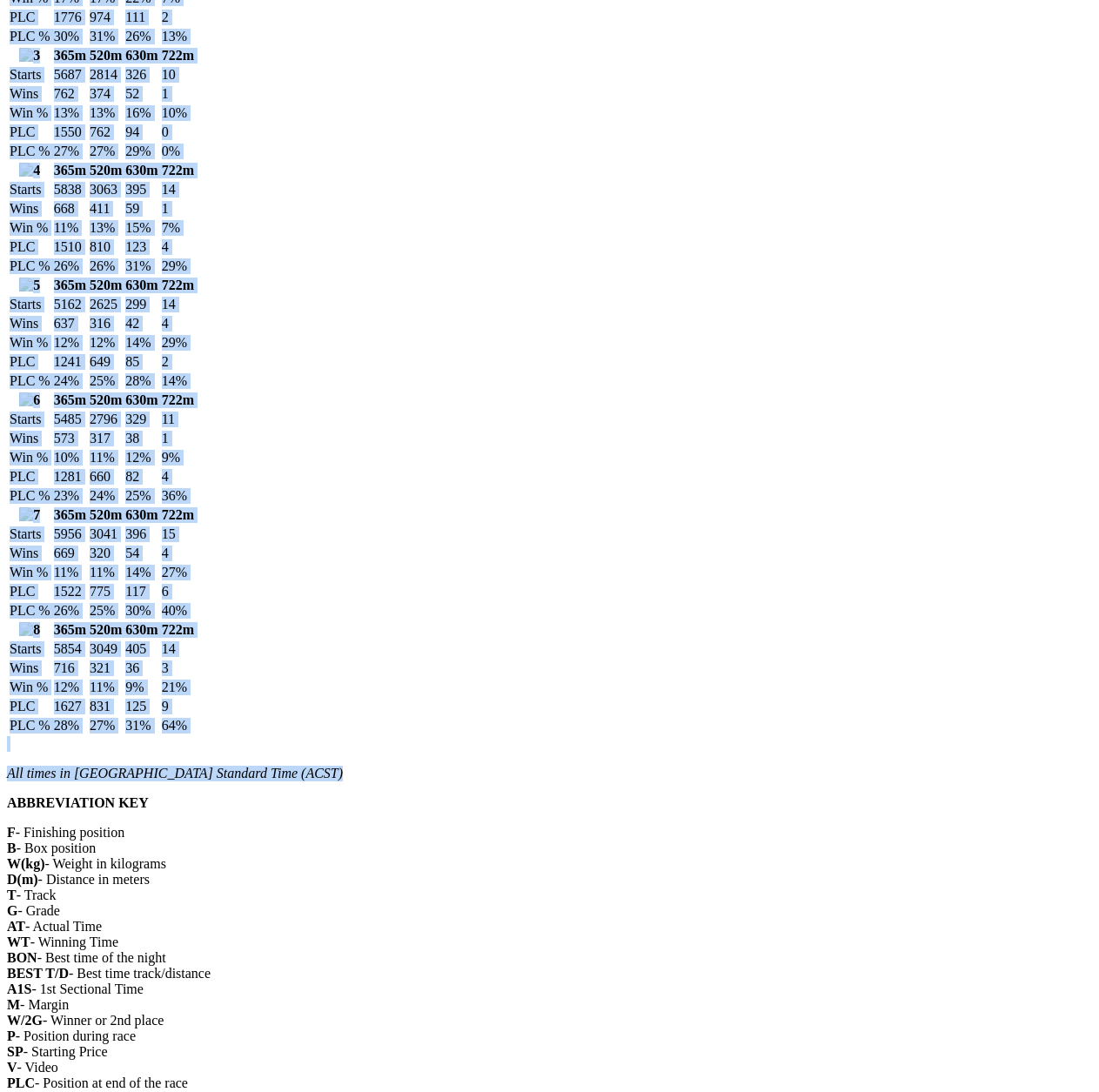
scroll to position [1799, 0]
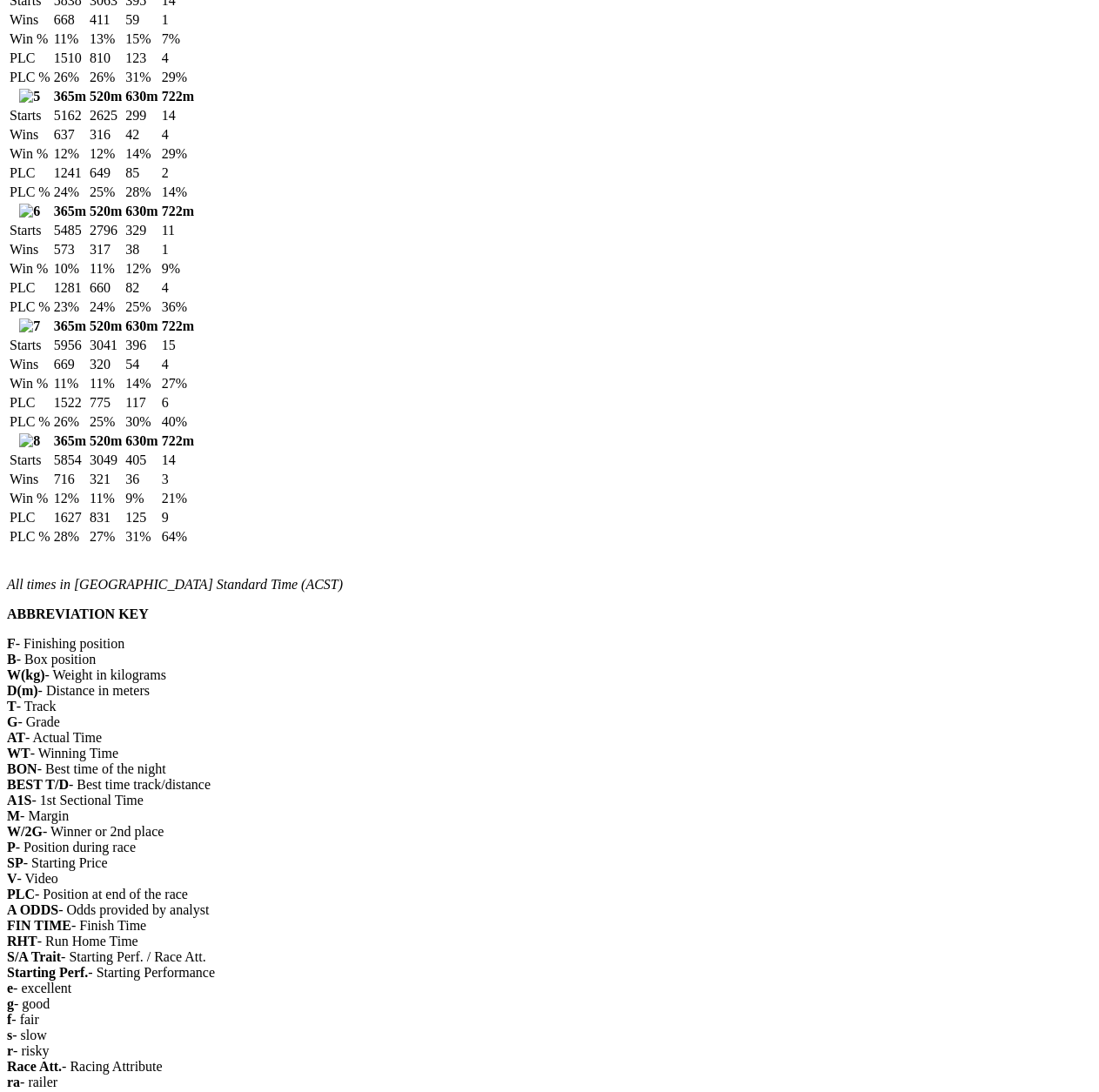
drag, startPoint x: 36, startPoint y: 192, endPoint x: 803, endPoint y: 938, distance: 1070.0
copy div "Nowra Location: Nowra, New South Wales Next Race Meeting: 06 Oct 2025 Track Rec…"
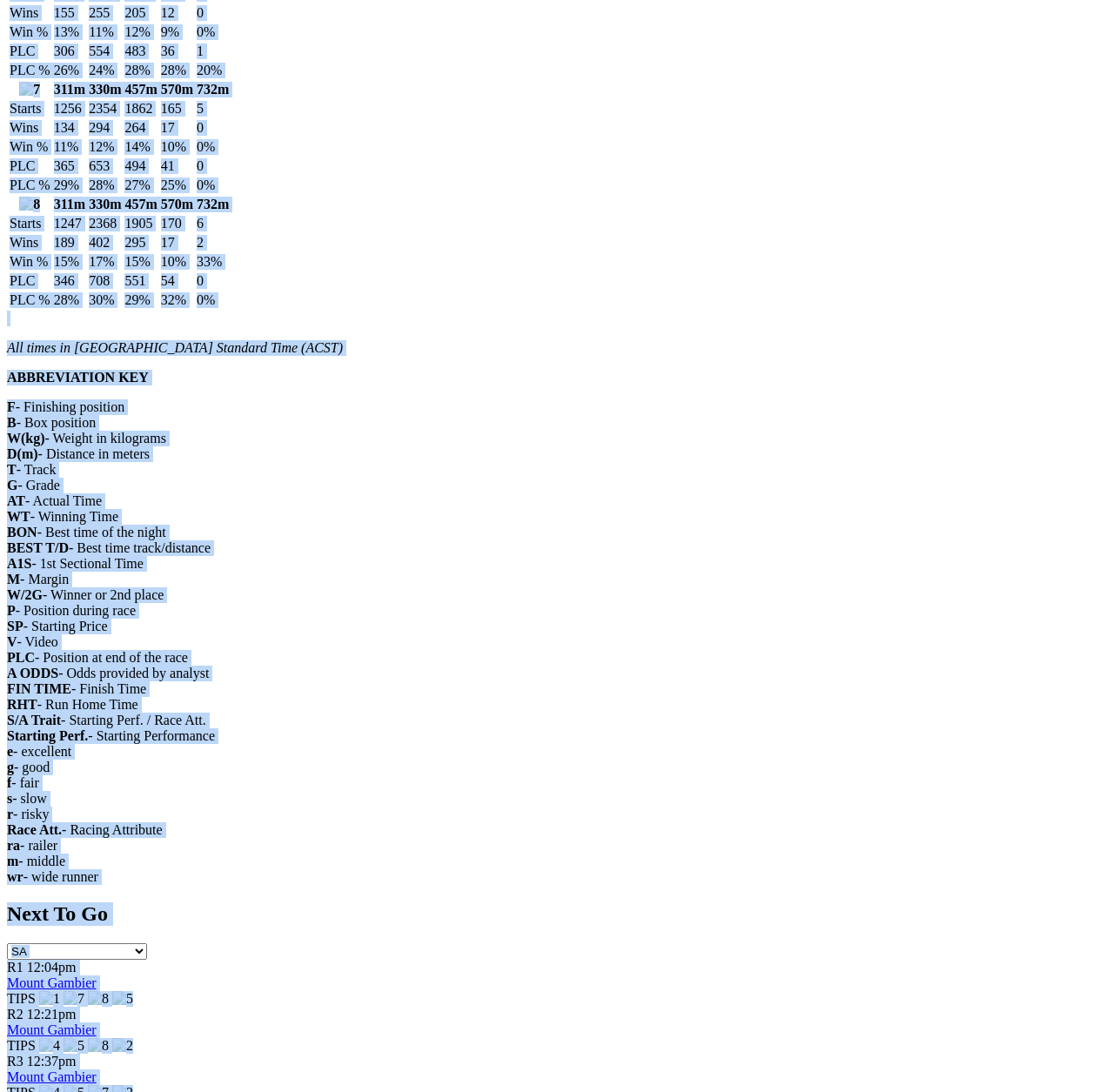
scroll to position [2249, 0]
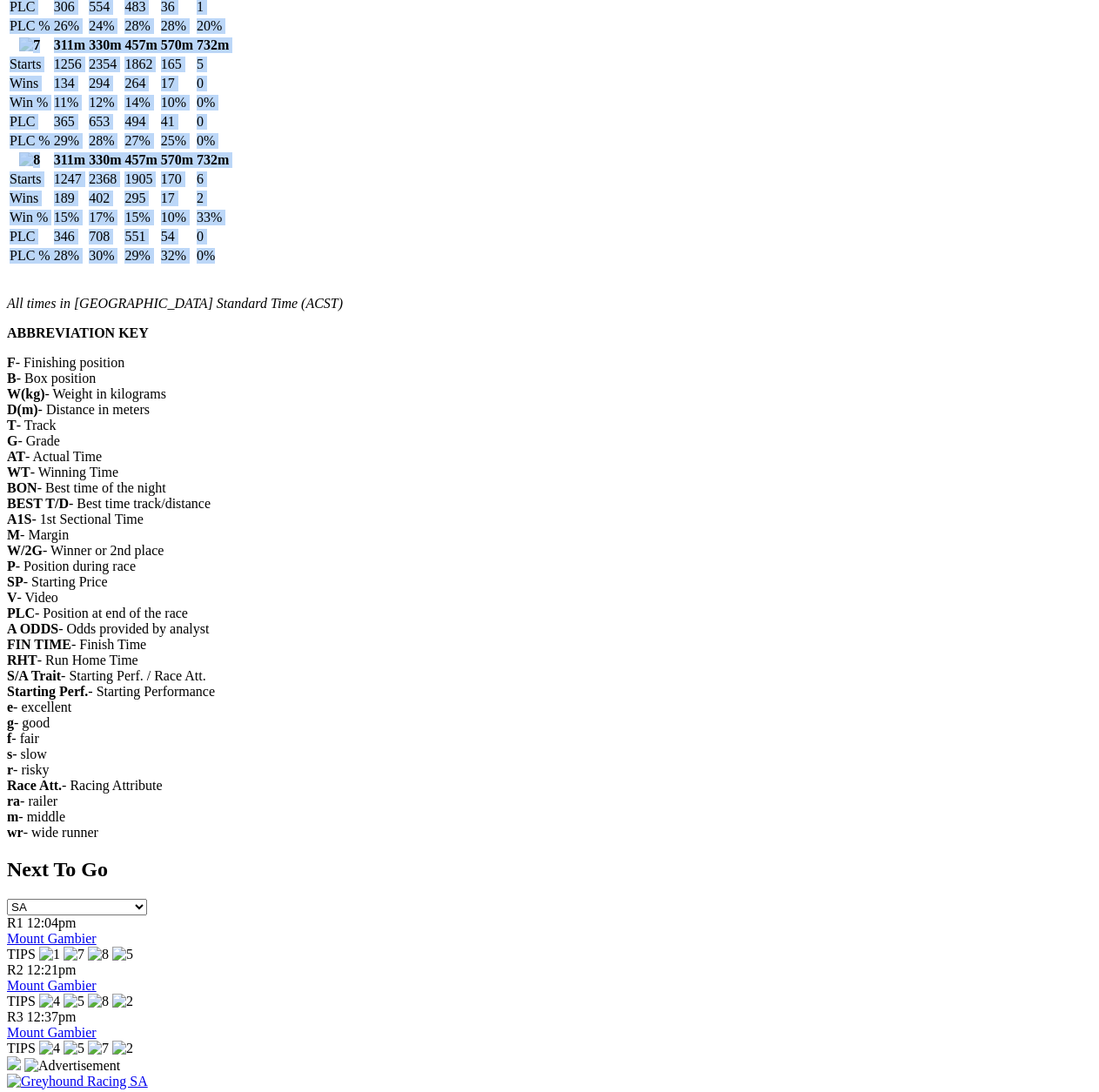
drag, startPoint x: 47, startPoint y: 194, endPoint x: 790, endPoint y: 719, distance: 909.8
copy div "Temora Location: Temora, New South Wales Next Race Meeting: Not available Track…"
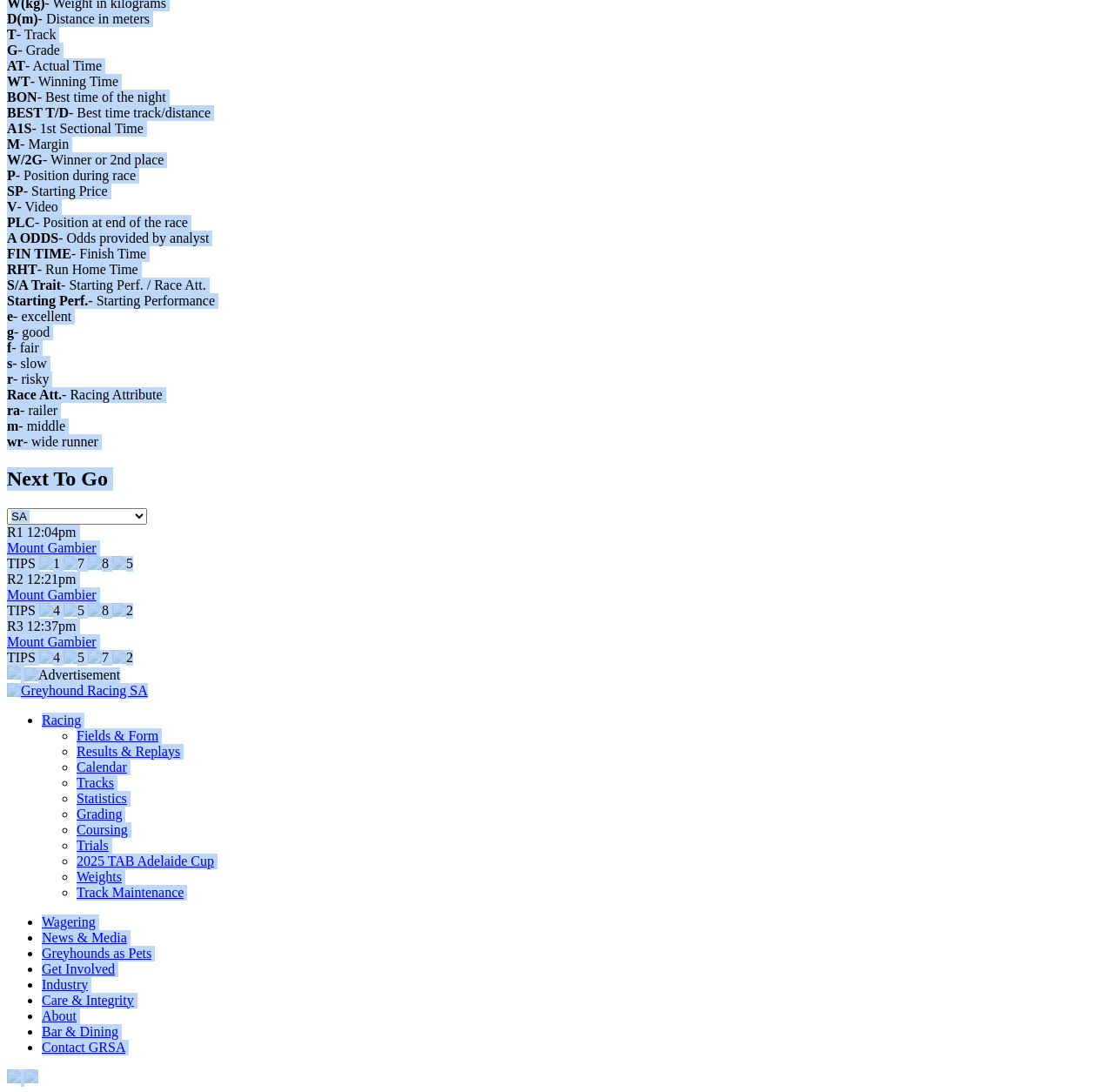
scroll to position [3509, 0]
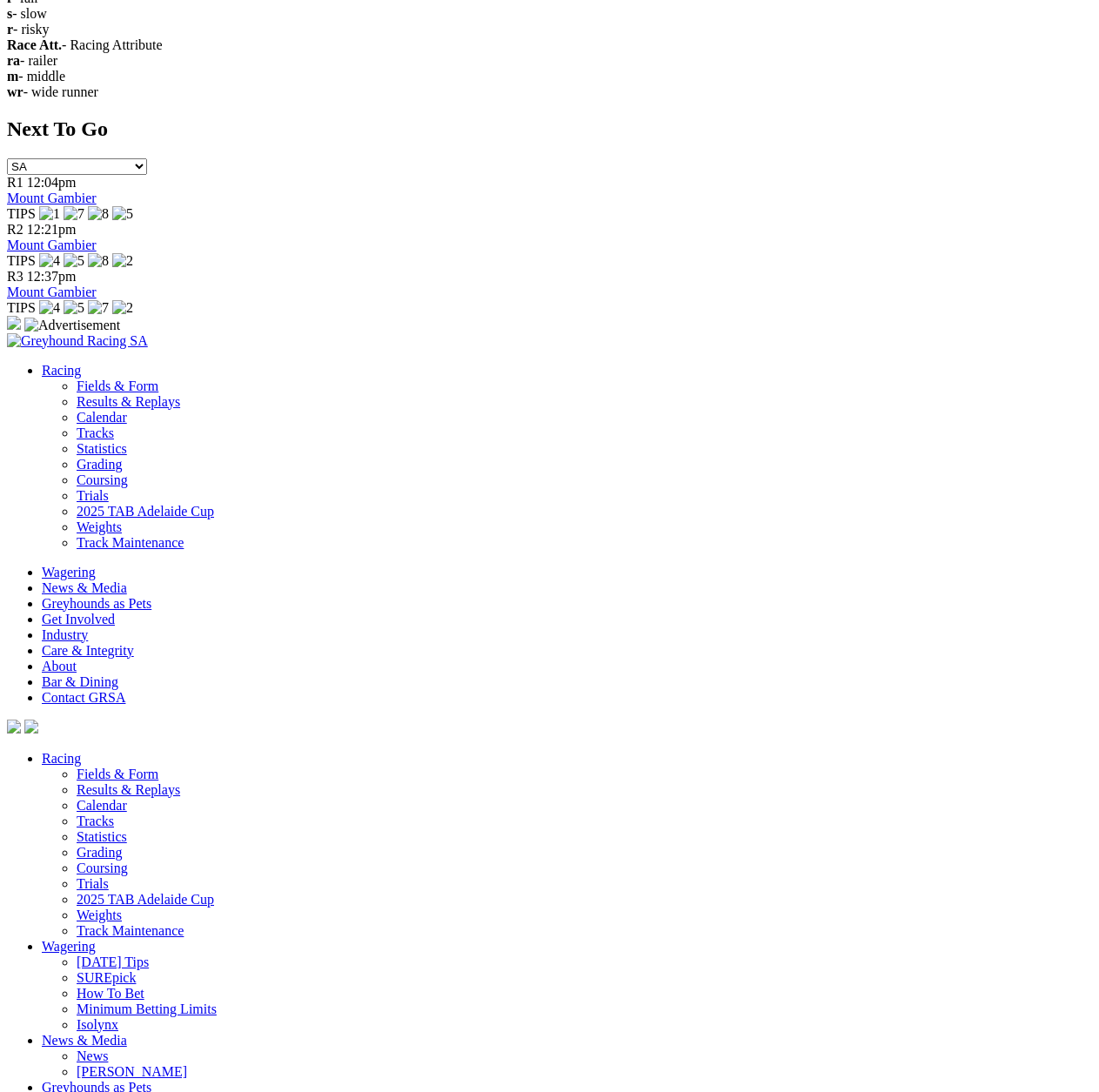
drag, startPoint x: 44, startPoint y: 188, endPoint x: 776, endPoint y: 299, distance: 740.4
copy div "Cannington Location: Cannington, Western Australia Next Race Meeting: 04 Oct 20…"
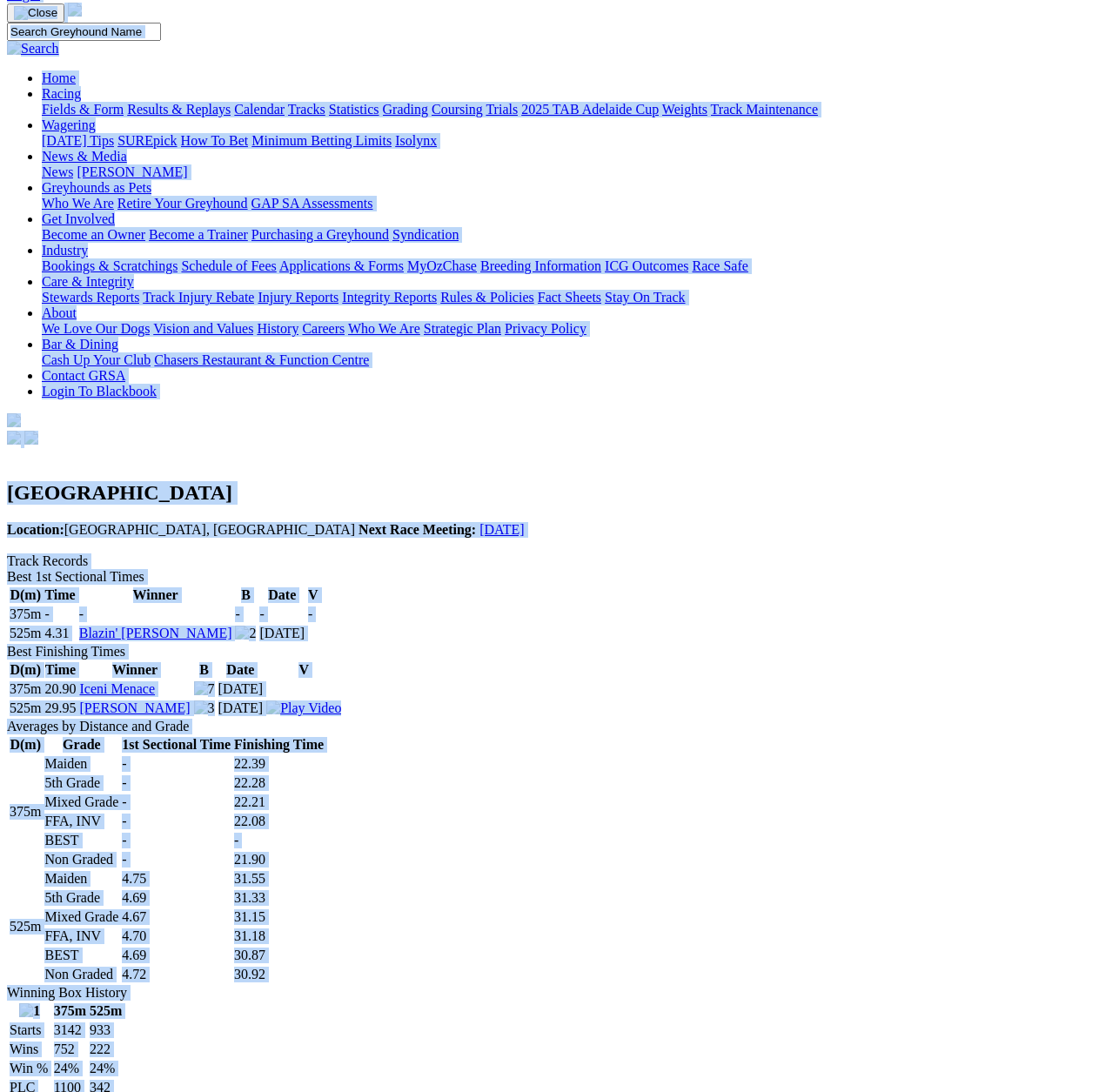
scroll to position [69, 0]
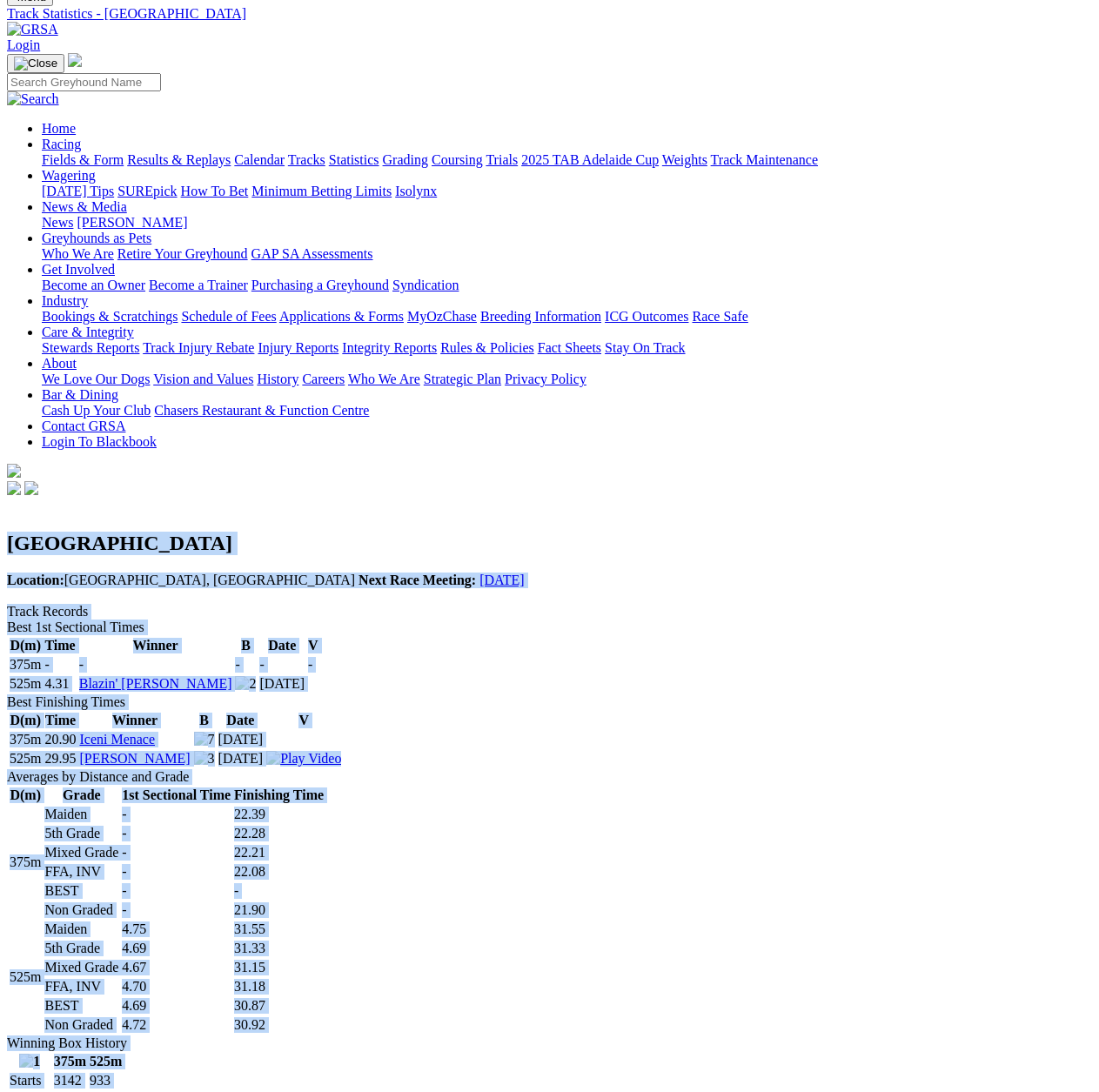
drag, startPoint x: 779, startPoint y: 333, endPoint x: 65, endPoint y: 174, distance: 731.5
copy div "Broken Hill Location: Broken Hill, New South Wales Next Race Meeting: 05 Oct 20…"
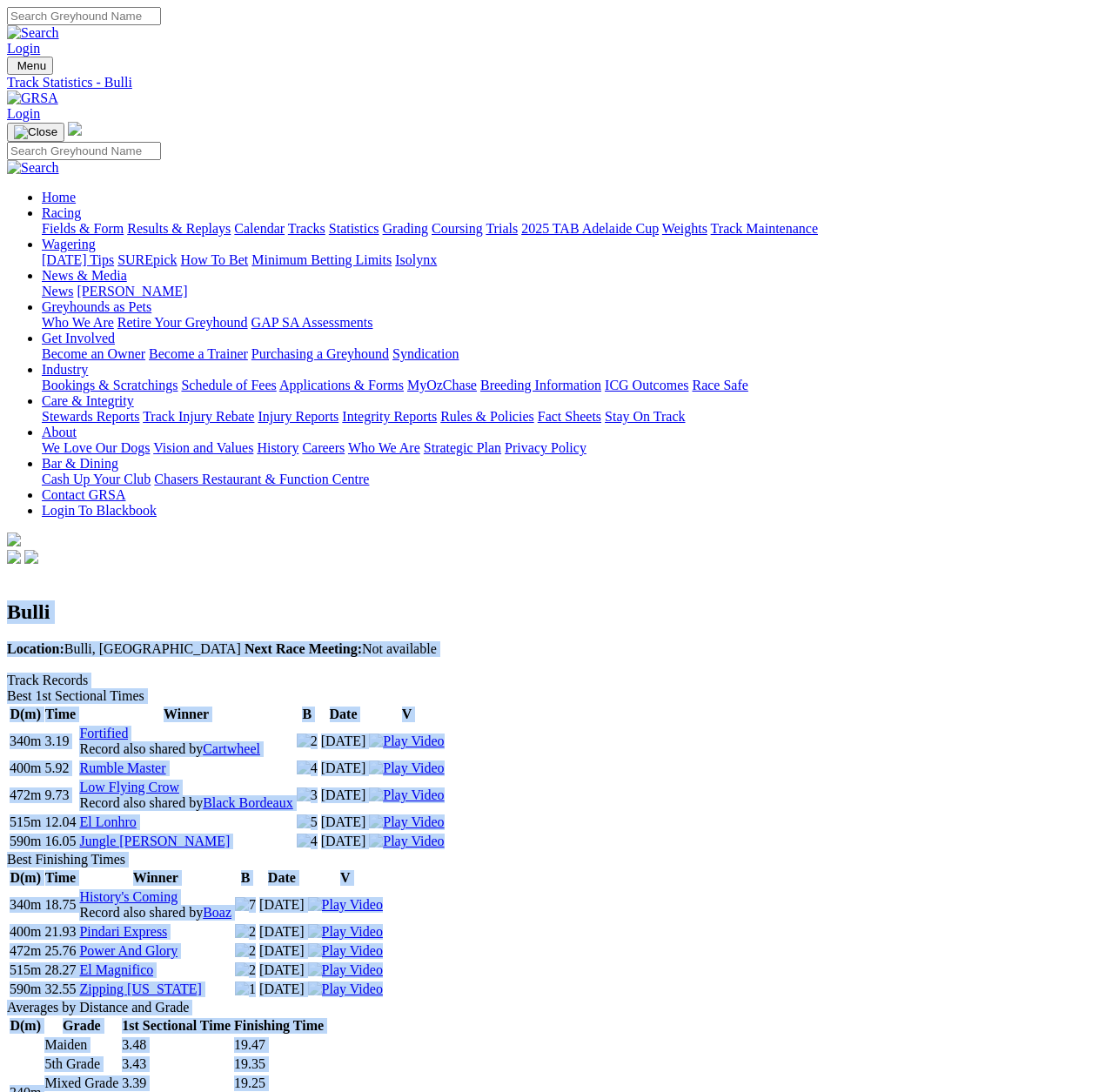
drag, startPoint x: 765, startPoint y: 745, endPoint x: 64, endPoint y: 209, distance: 882.4
copy div "Bulli Location: [GEOGRAPHIC_DATA], [GEOGRAPHIC_DATA] Next Race Meeting: Not ava…"
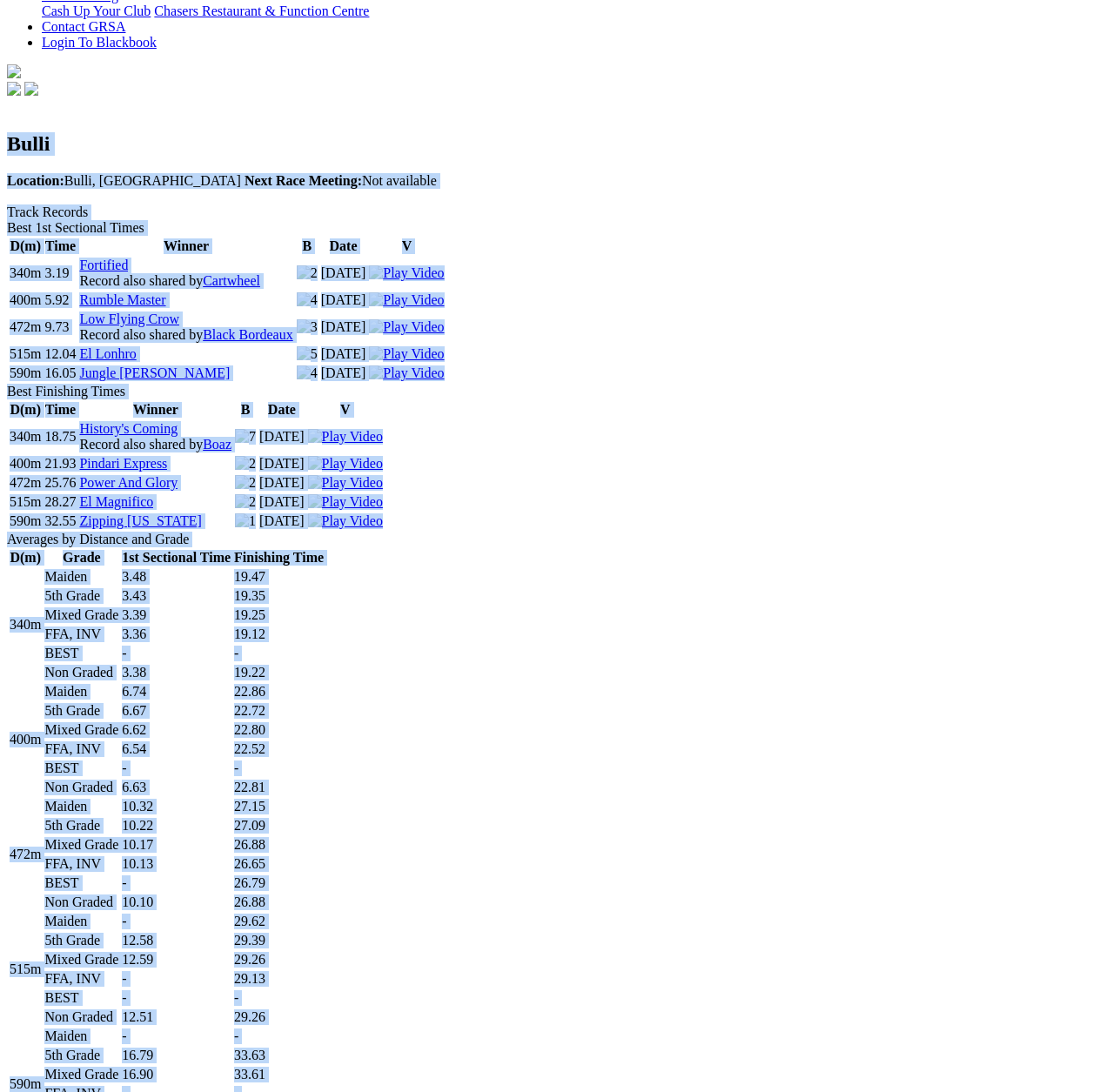
scroll to position [1131, 0]
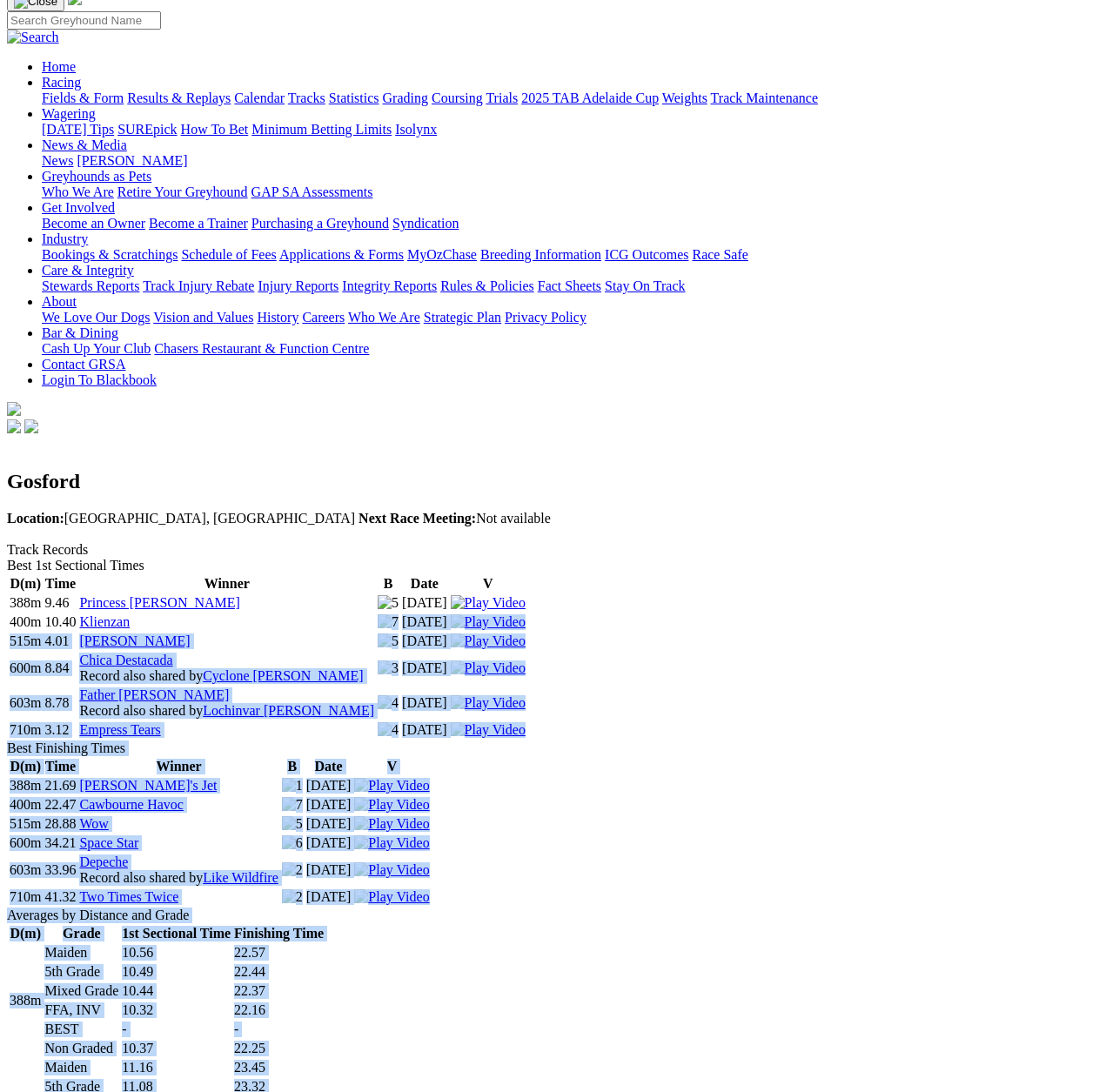
scroll to position [98, 0]
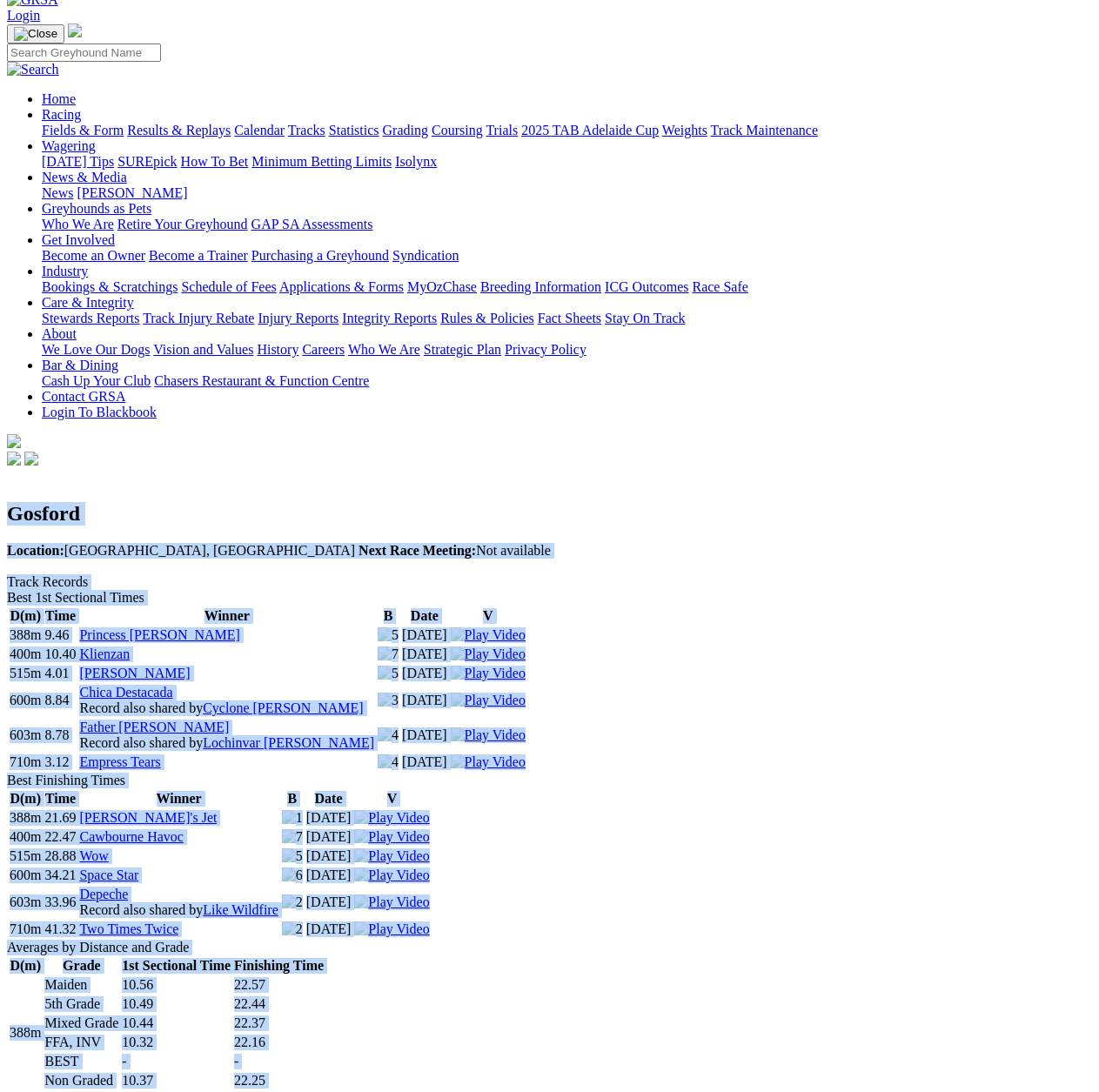
drag, startPoint x: 774, startPoint y: 669, endPoint x: 66, endPoint y: 111, distance: 901.5
copy div "Gosford Location: Gosford, New South Wales Next Race Meeting: Not available Tra…"
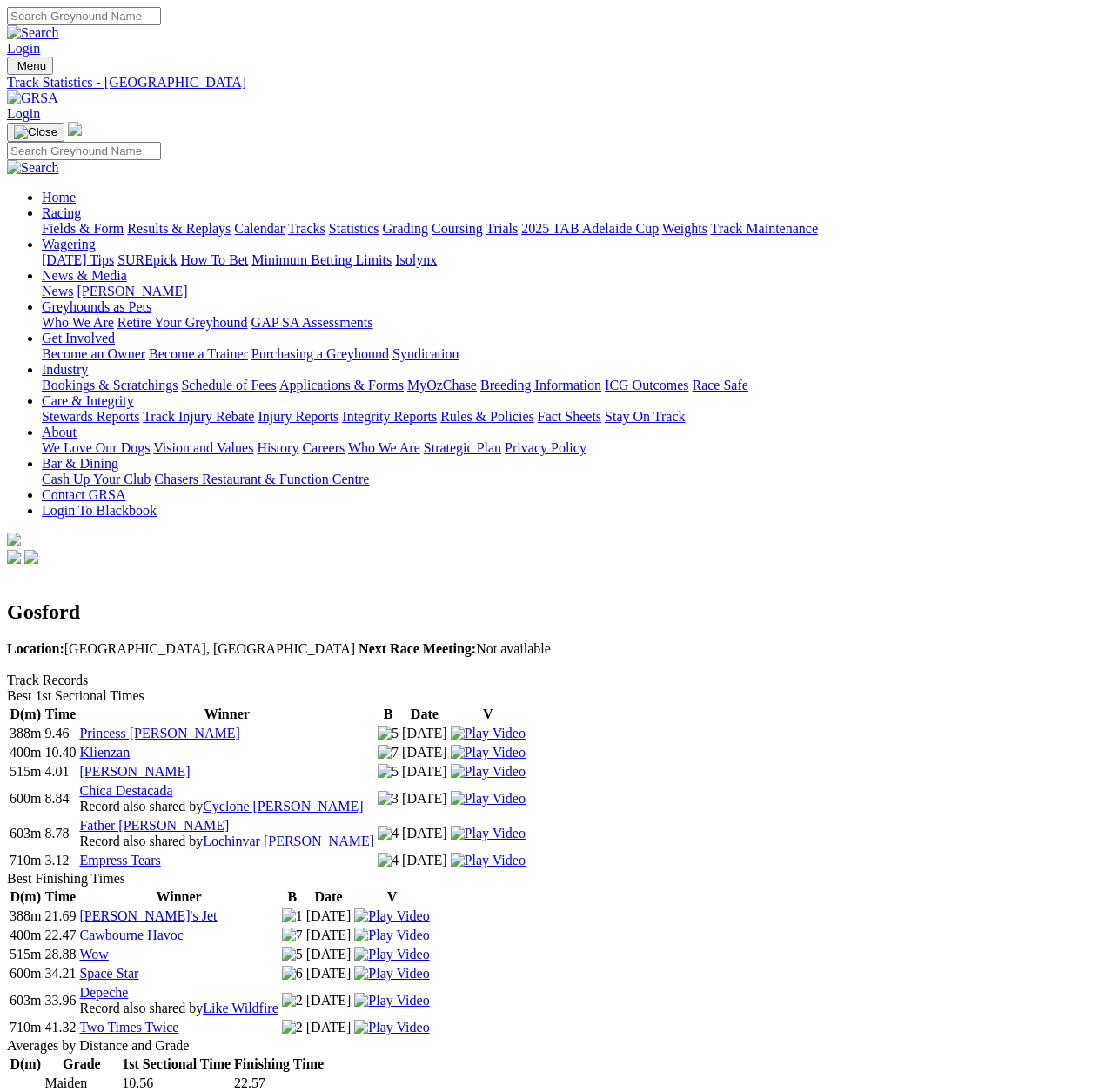
click at [379, 221] on link "Statistics" at bounding box center [355, 228] width 51 height 15
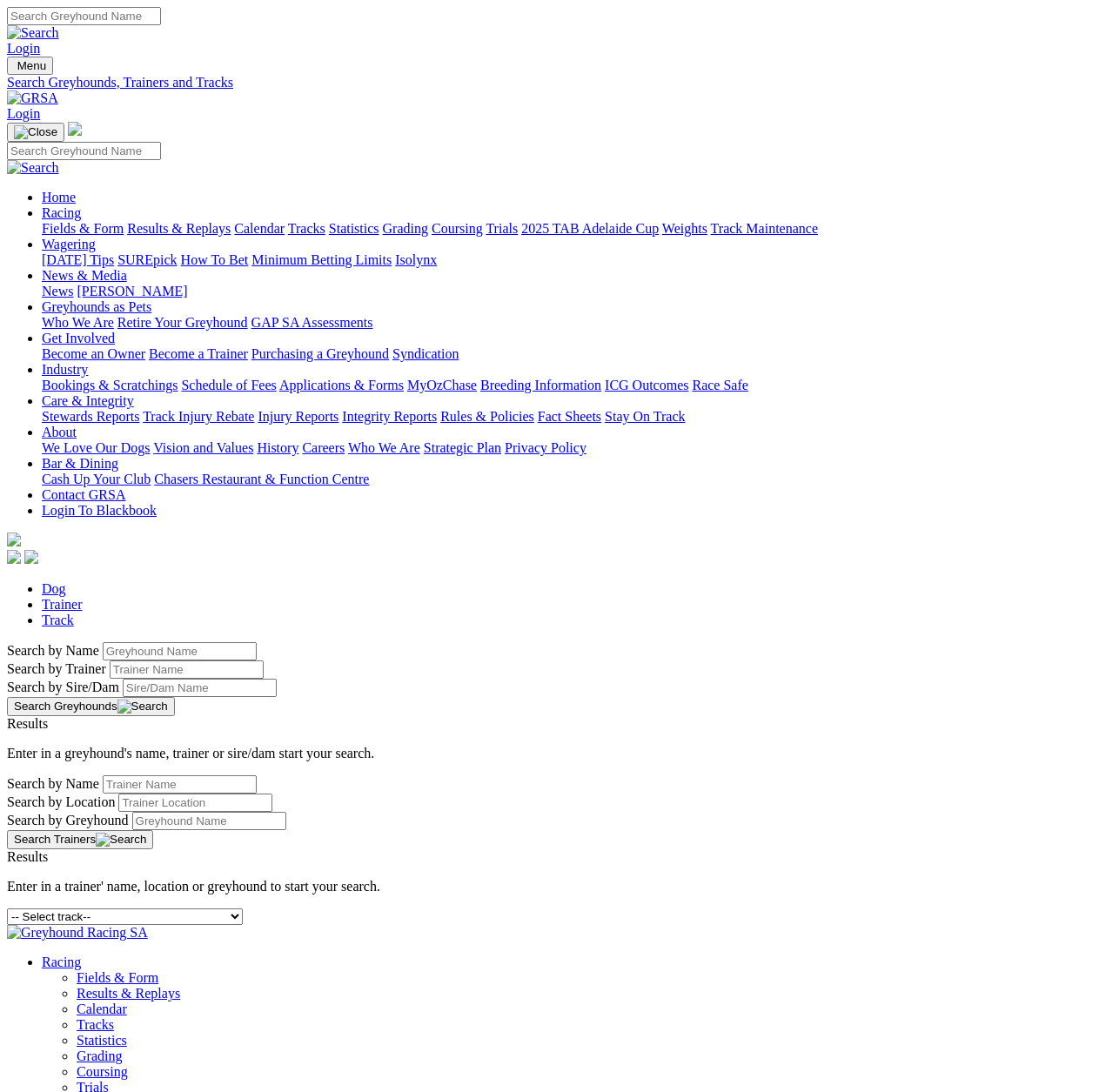
click at [73, 612] on link "Track" at bounding box center [58, 619] width 32 height 15
click at [215, 908] on select "-- Select track-- [GEOGRAPHIC_DATA] [GEOGRAPHIC_DATA] [GEOGRAPHIC_DATA] [GEOGRA…" at bounding box center [124, 916] width 236 height 17
select select "ladbrokes-q1-lakeside"
click at [76, 908] on select "-- Select track-- Albion Park Angle Park Ballarat Bathurst Bendigo Broken Hill …" at bounding box center [124, 916] width 236 height 17
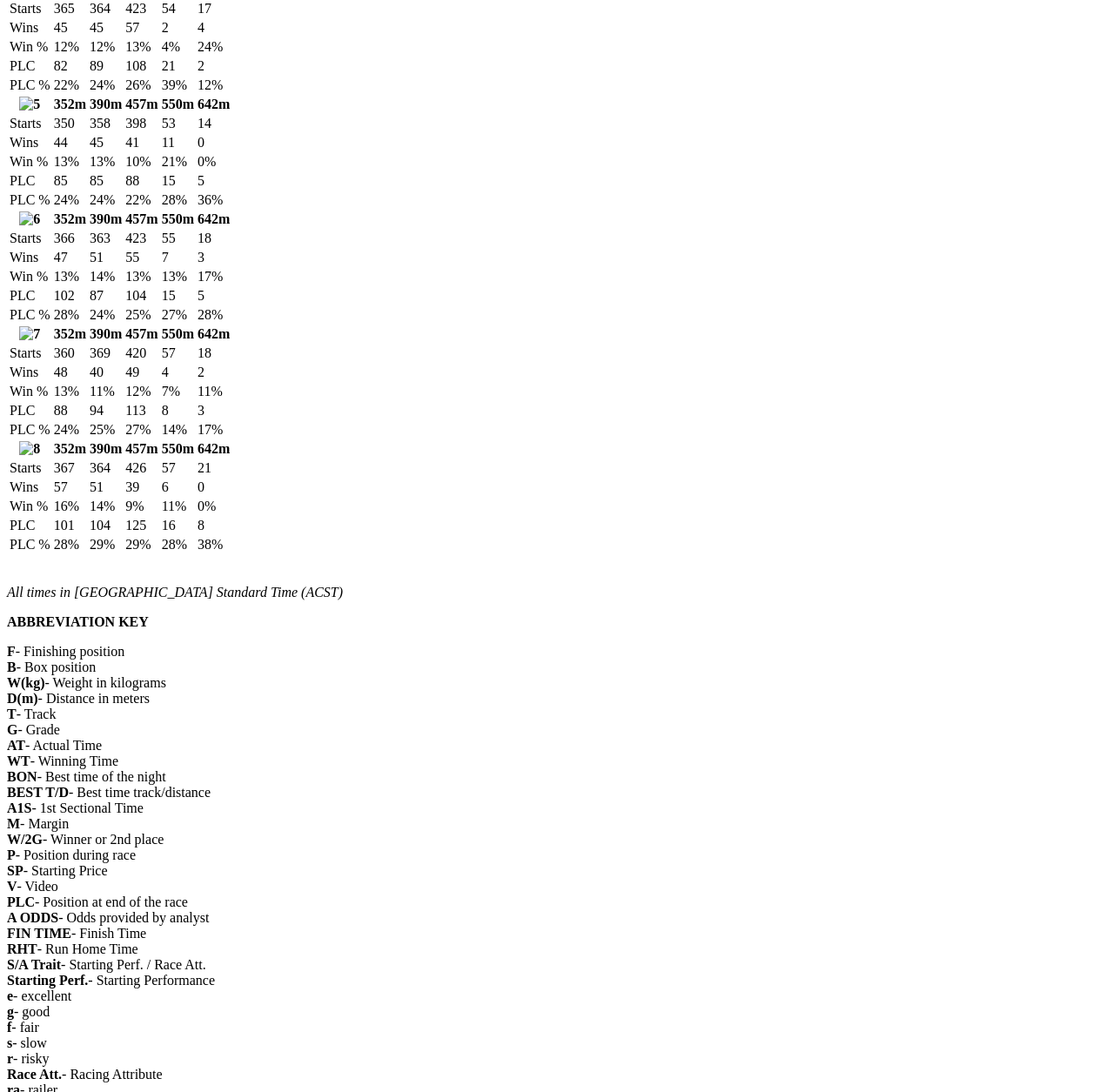
scroll to position [2283, 0]
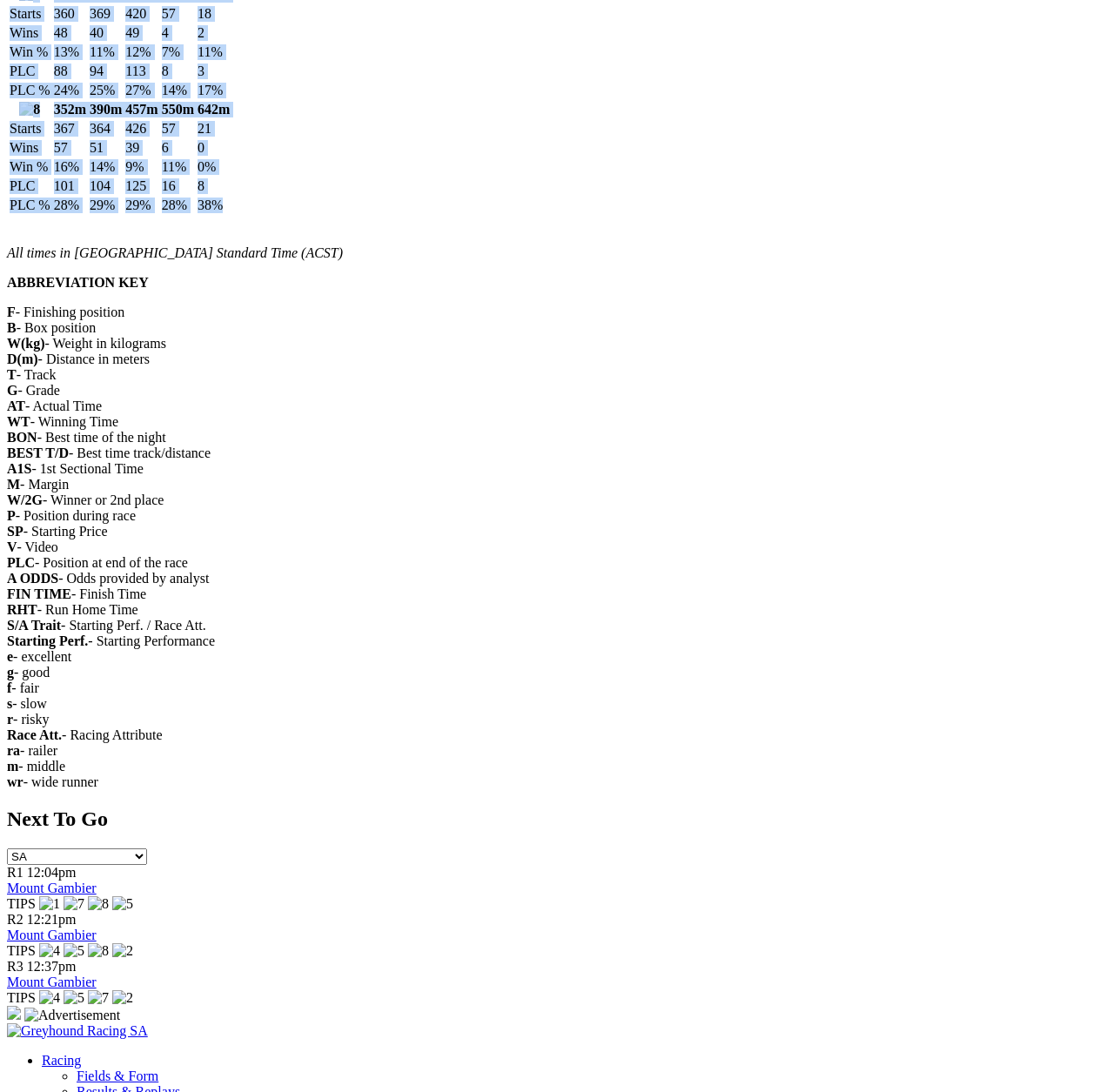
drag, startPoint x: 59, startPoint y: 196, endPoint x: 762, endPoint y: 717, distance: 875.0
copy div "Q1 Lakeside Location: [GEOGRAPHIC_DATA], [GEOGRAPHIC_DATA] Next Race Meeting: […"
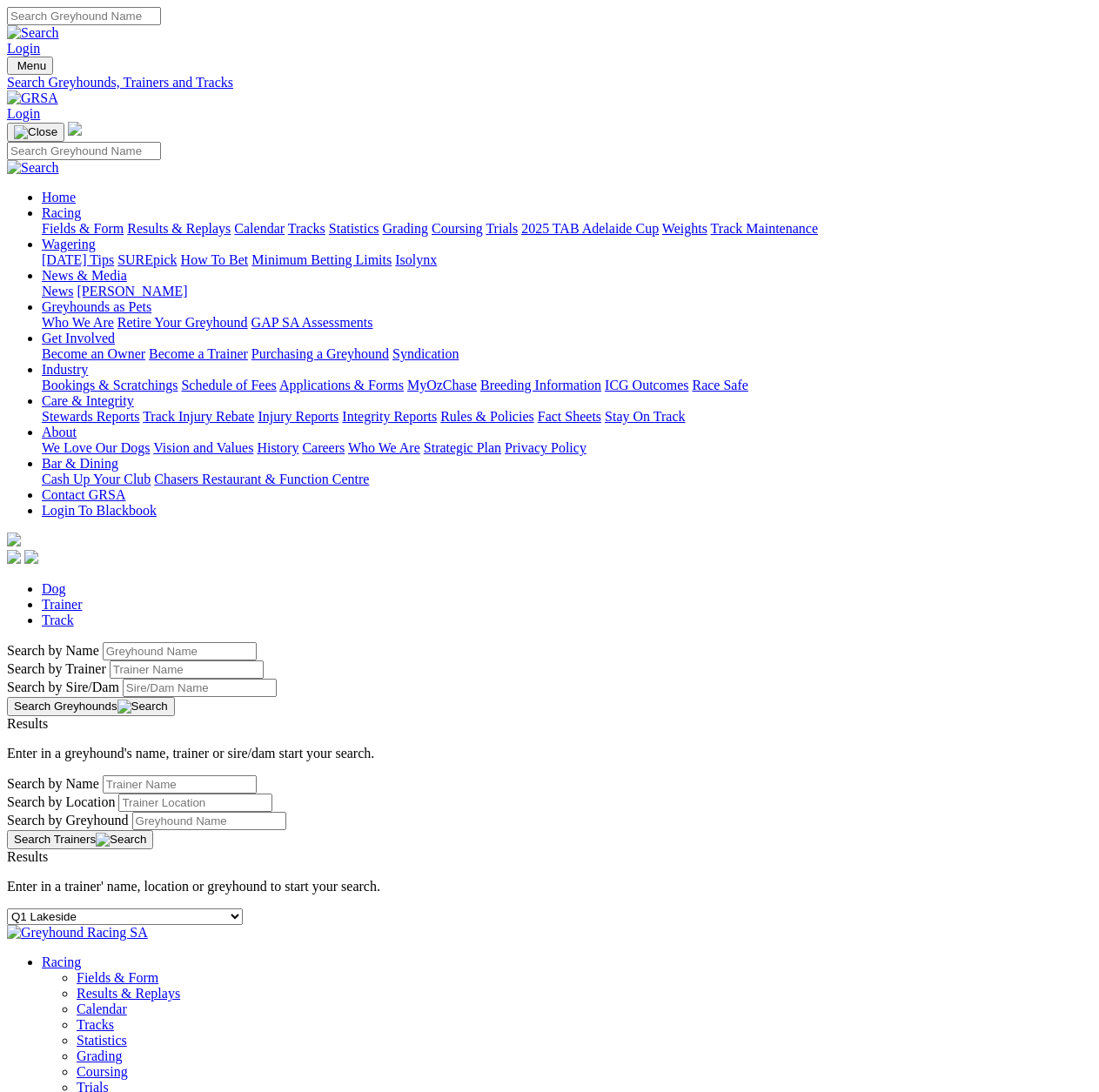
click at [243, 908] on select "-- Select track-- [GEOGRAPHIC_DATA] [GEOGRAPHIC_DATA] [GEOGRAPHIC_DATA] [GEOGRA…" at bounding box center [124, 916] width 236 height 17
select select "ladbrokes-q2-parklands"
click at [76, 908] on select "-- Select track-- [GEOGRAPHIC_DATA] [GEOGRAPHIC_DATA] [GEOGRAPHIC_DATA] [GEOGRA…" at bounding box center [124, 916] width 236 height 17
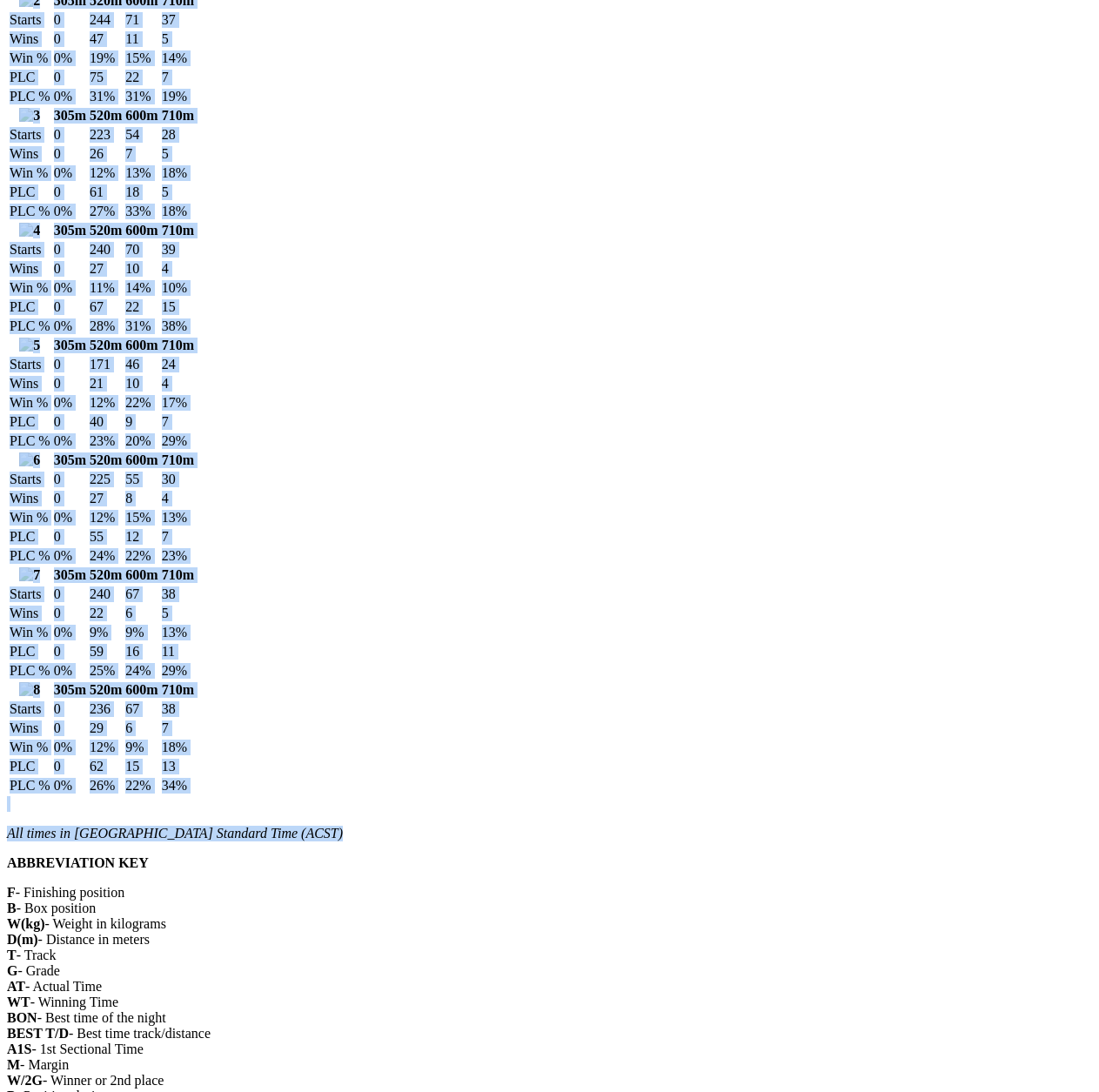
scroll to position [1760, 0]
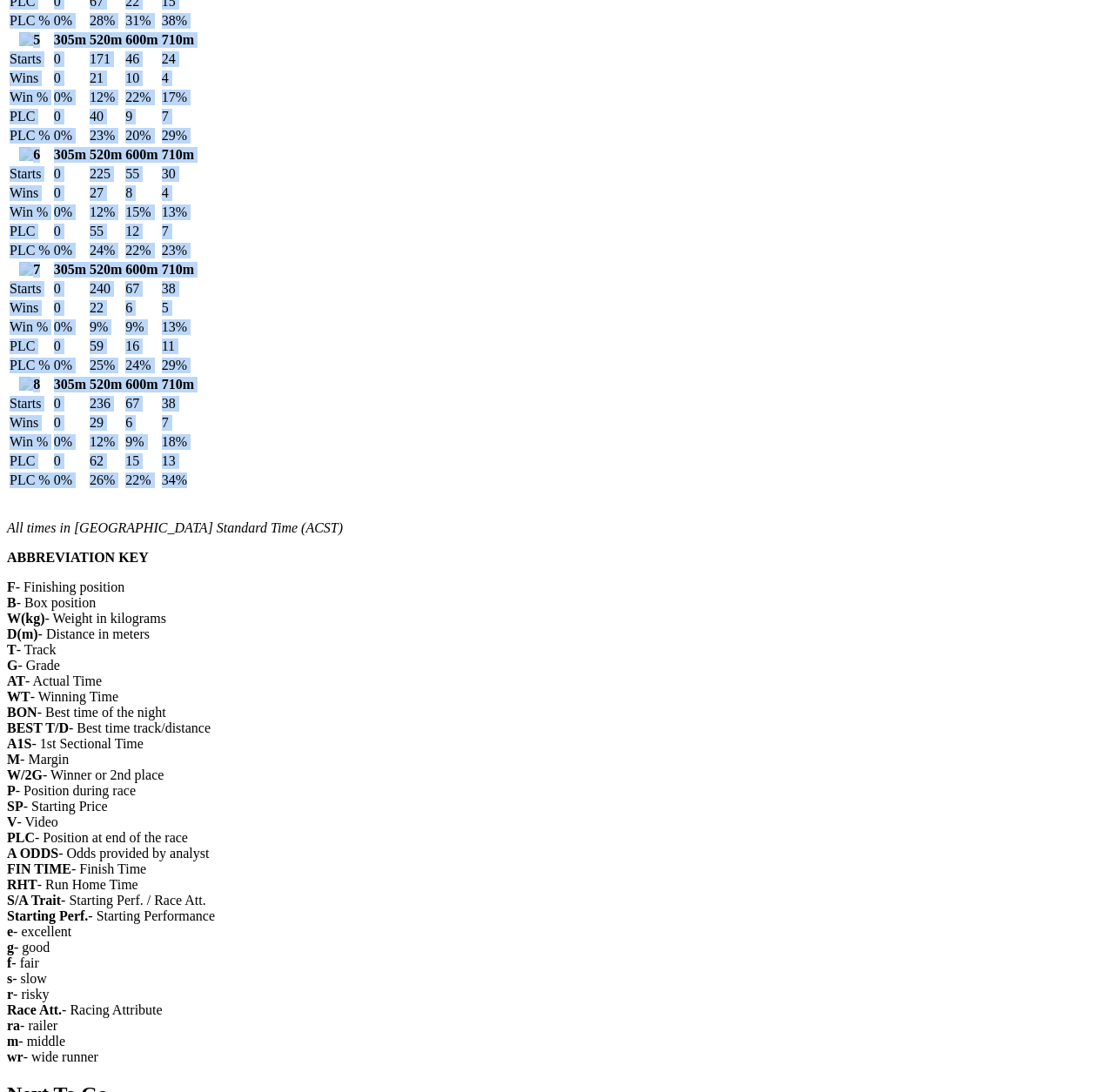
drag, startPoint x: 43, startPoint y: 198, endPoint x: 722, endPoint y: 814, distance: 916.8
copy div "[GEOGRAPHIC_DATA] Location: [GEOGRAPHIC_DATA], [GEOGRAPHIC_DATA] Next Race Meet…"
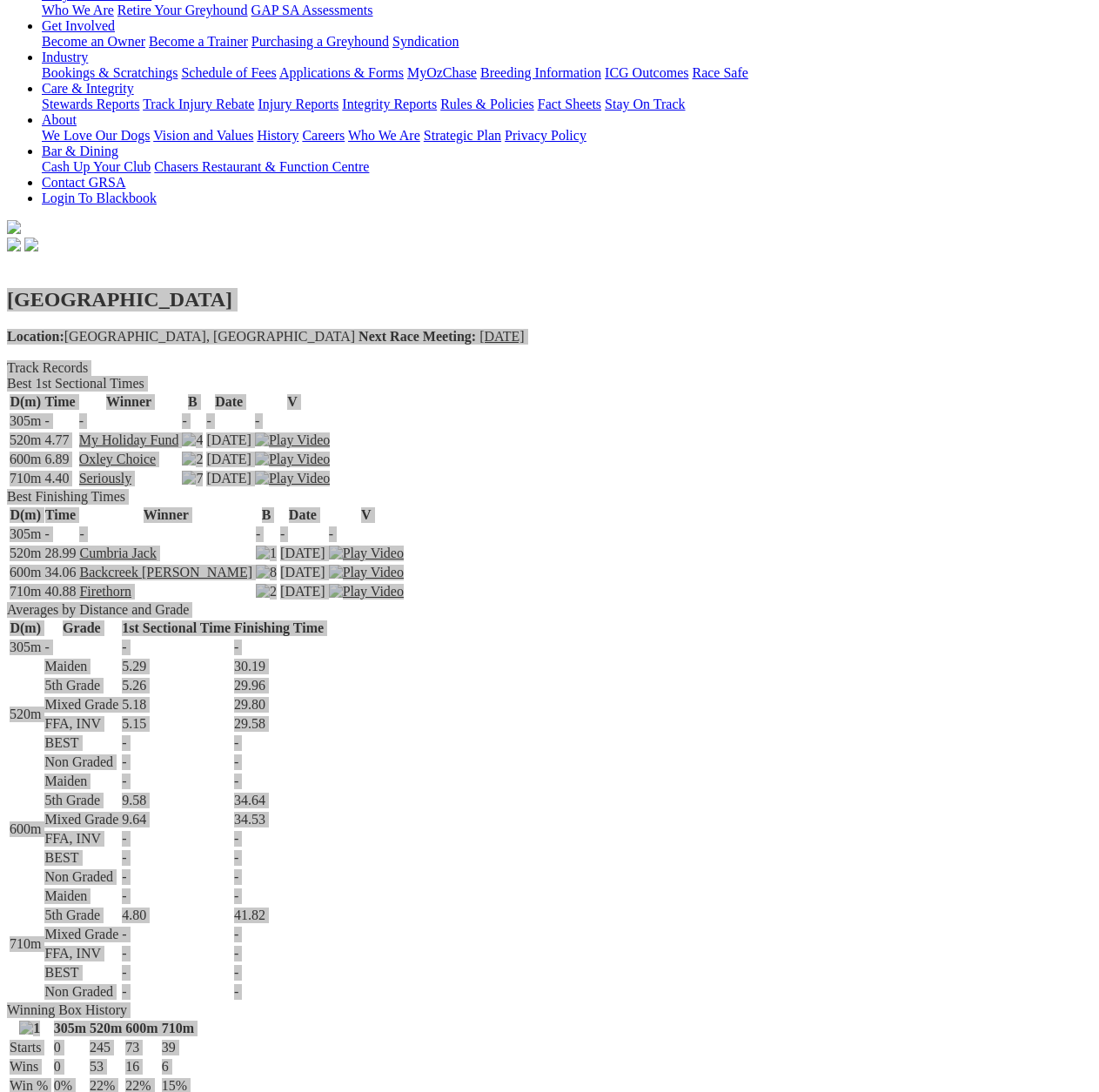
scroll to position [0, 0]
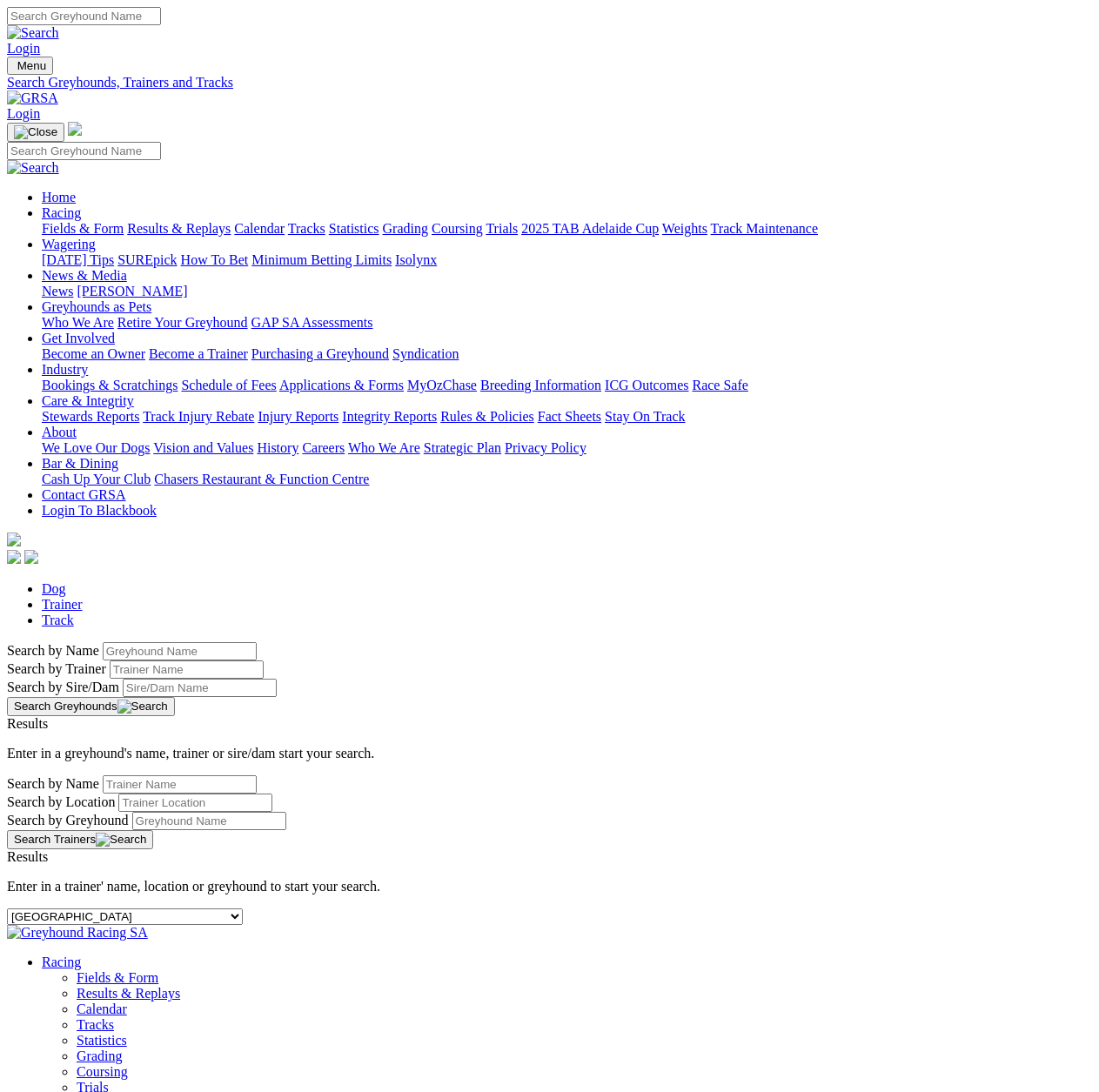
click at [243, 908] on select "-- Select track-- [GEOGRAPHIC_DATA] [GEOGRAPHIC_DATA] [GEOGRAPHIC_DATA] [GEOGRA…" at bounding box center [124, 916] width 236 height 17
select select "albion-park"
click at [76, 908] on select "-- Select track-- [GEOGRAPHIC_DATA] [GEOGRAPHIC_DATA] [GEOGRAPHIC_DATA] [GEOGRA…" at bounding box center [124, 916] width 236 height 17
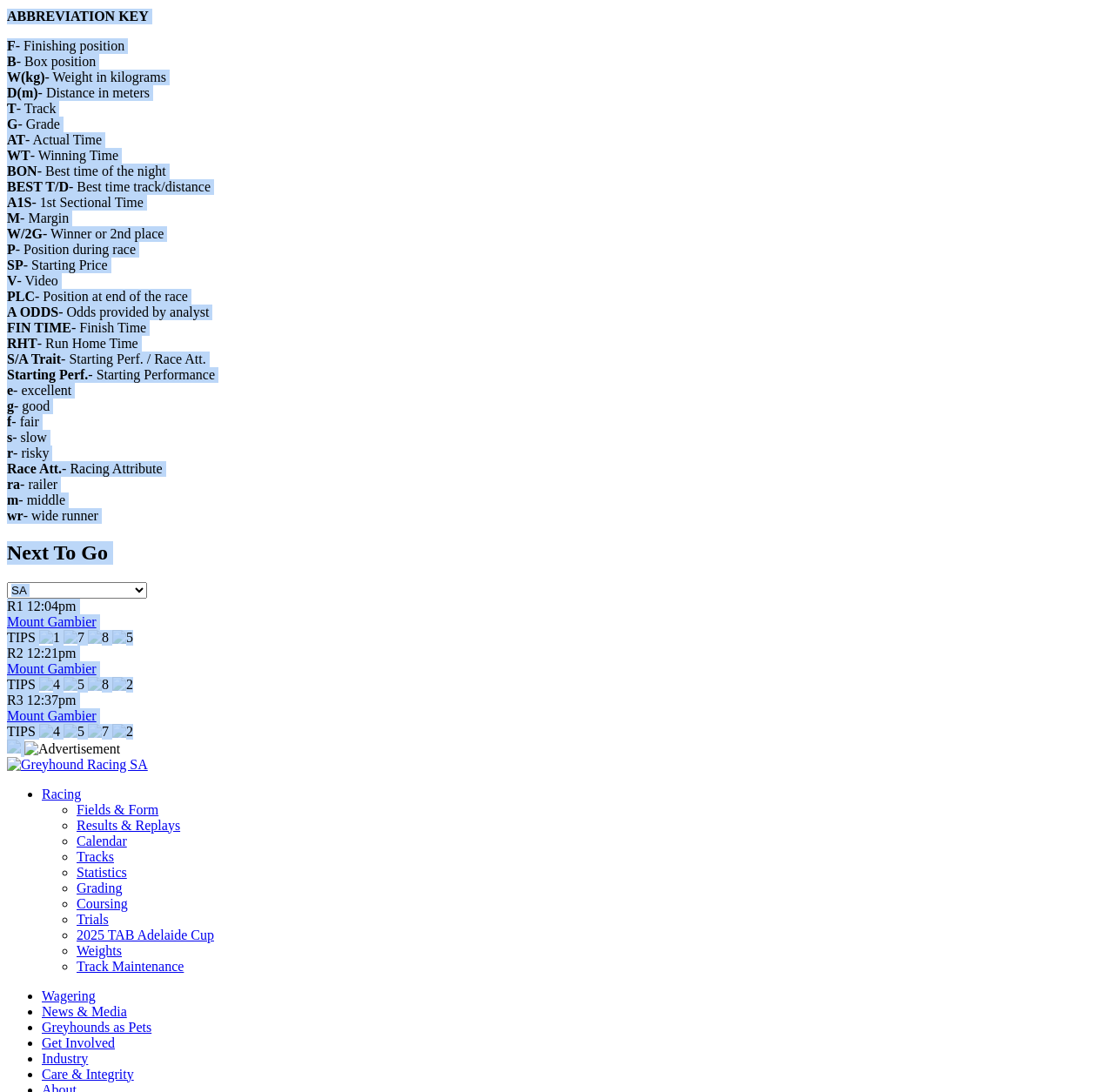
scroll to position [3893, 0]
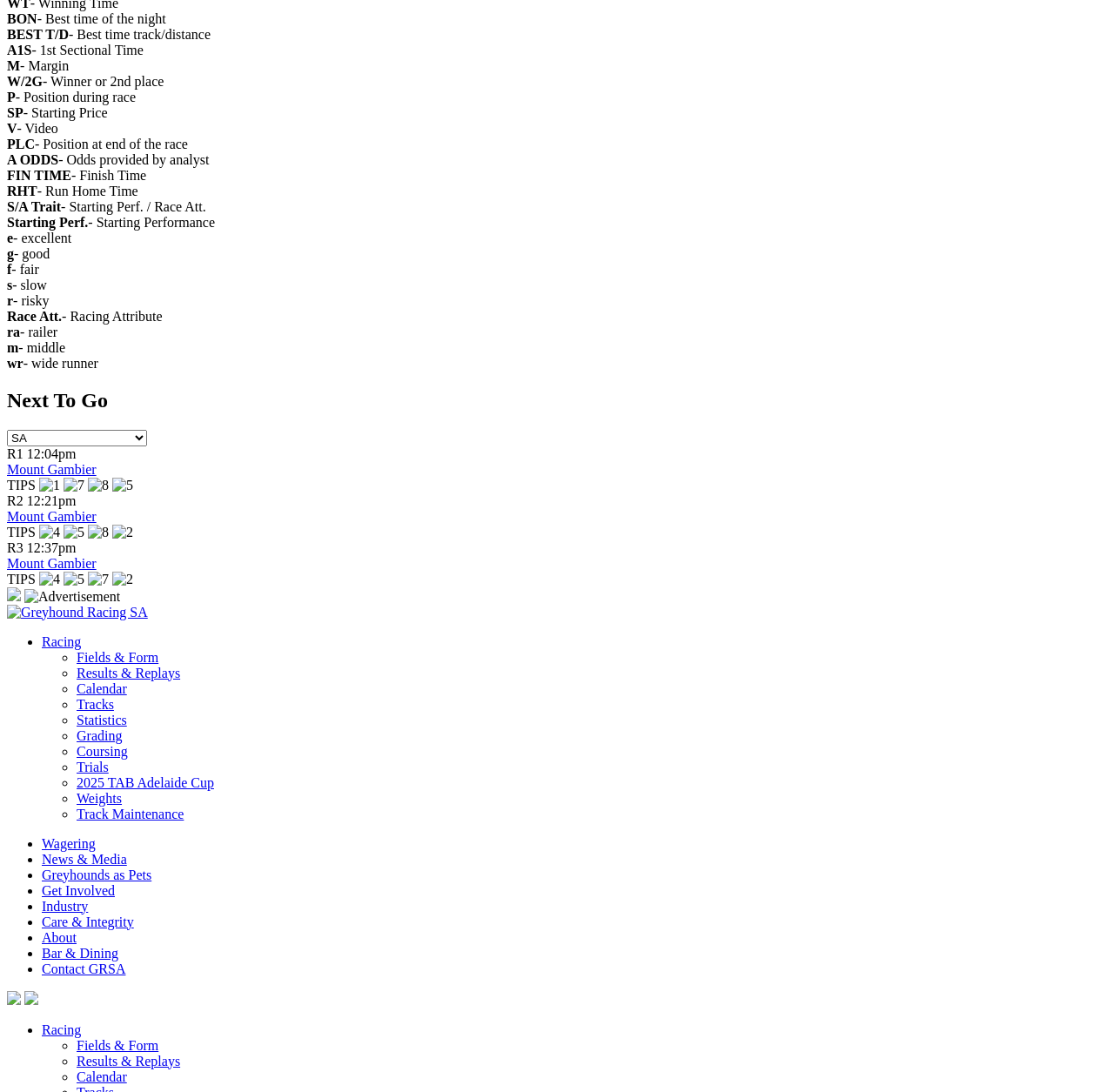
drag, startPoint x: 72, startPoint y: 218, endPoint x: 792, endPoint y: 813, distance: 934.0
copy div "[GEOGRAPHIC_DATA] Location: [GEOGRAPHIC_DATA], [GEOGRAPHIC_DATA] Next Race Meet…"
